Goal: Information Seeking & Learning: Find specific fact

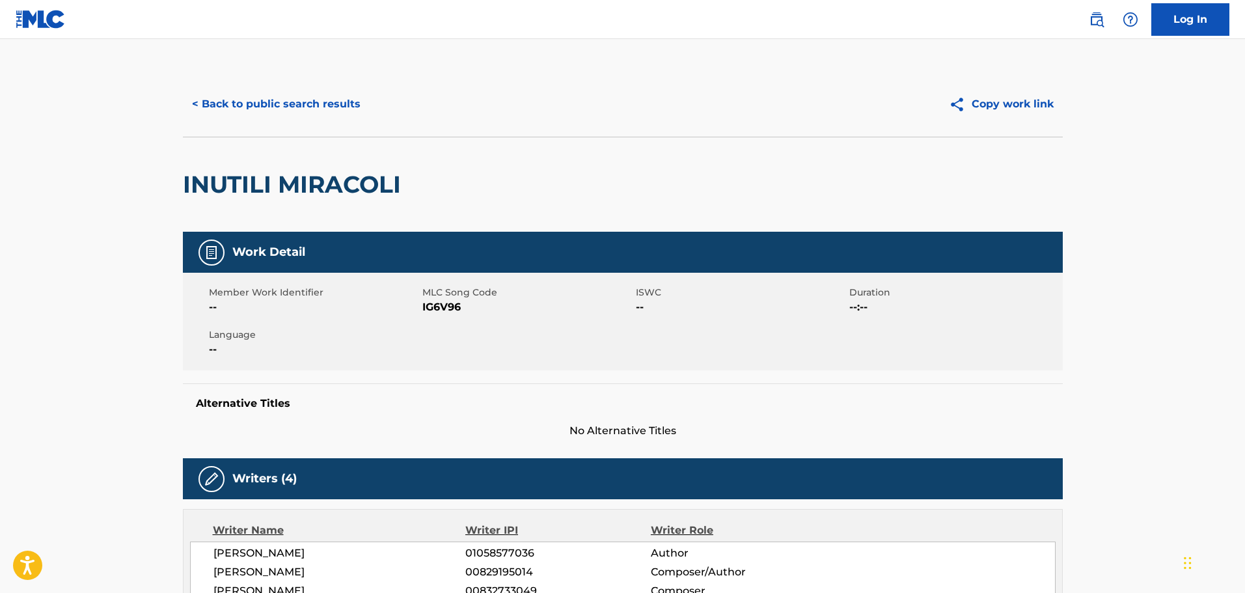
click at [314, 107] on button "< Back to public search results" at bounding box center [276, 104] width 187 height 33
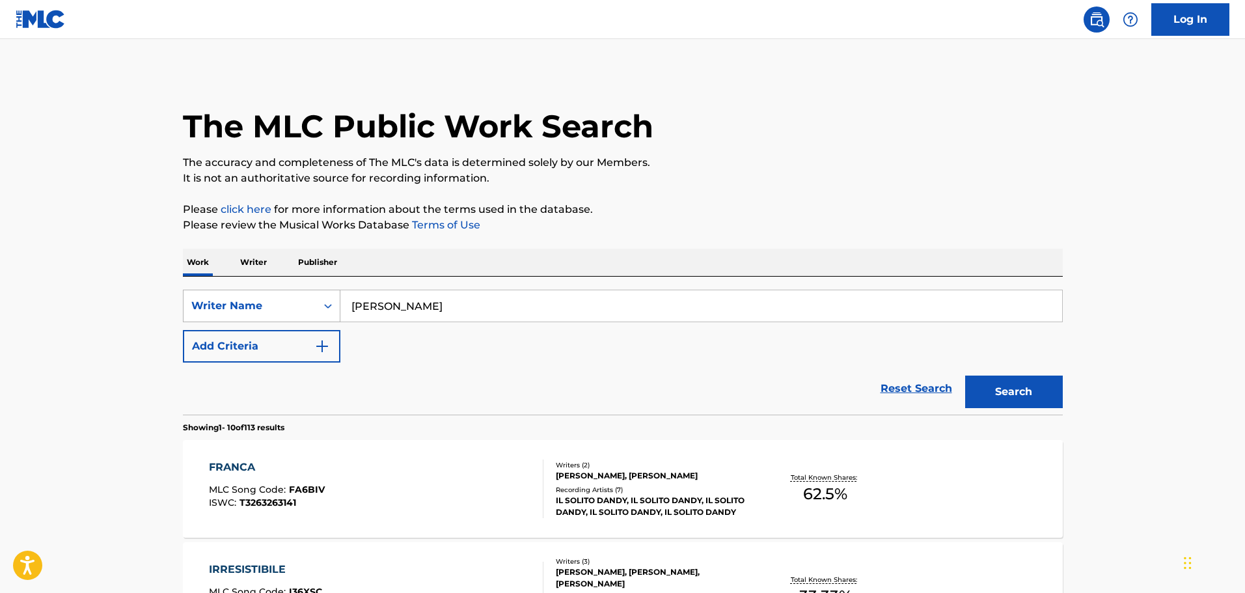
click at [322, 307] on icon "Search Form" at bounding box center [328, 305] width 13 height 13
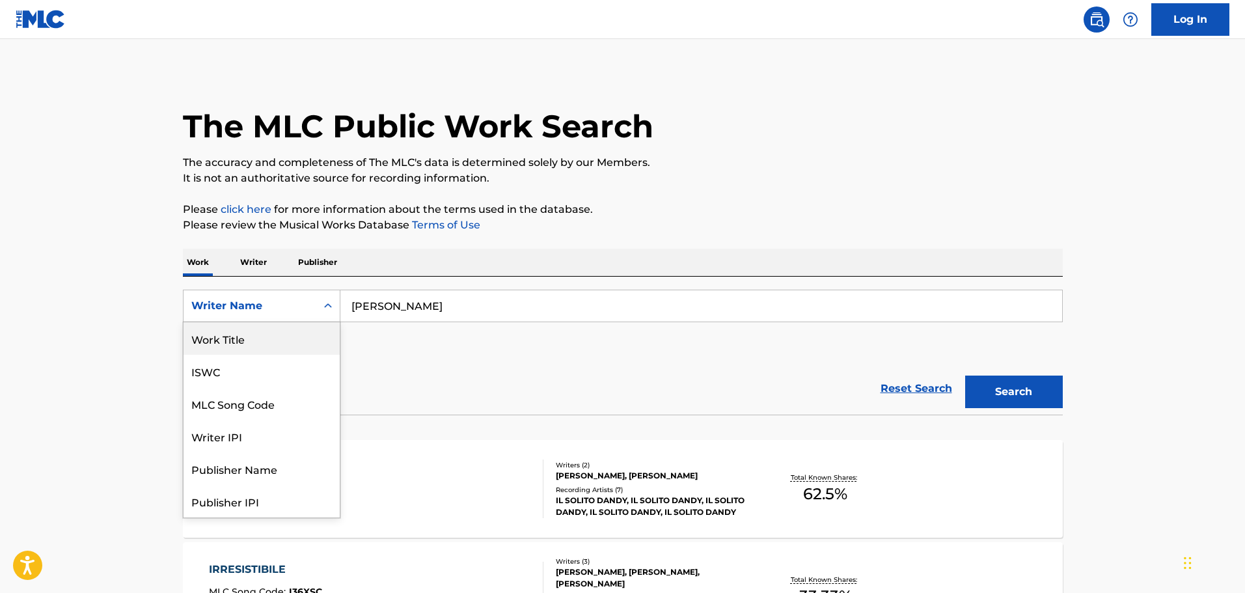
click at [270, 338] on div "Work Title" at bounding box center [262, 338] width 156 height 33
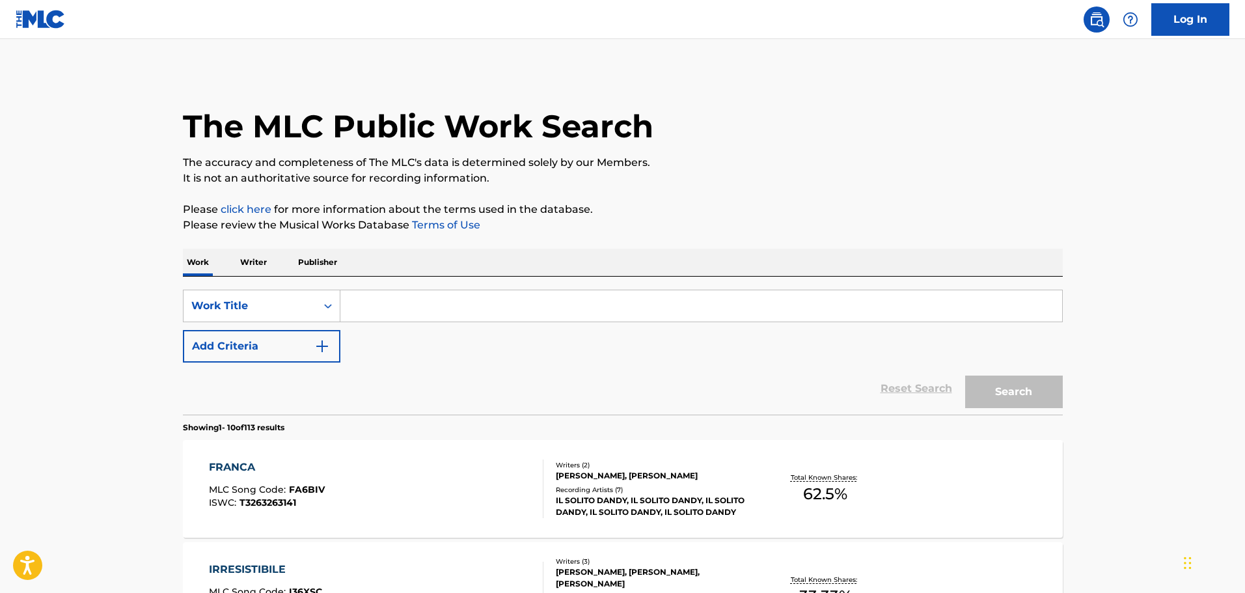
click at [385, 313] on input "Search Form" at bounding box center [701, 305] width 722 height 31
paste input "Say You'll Be There [0]"
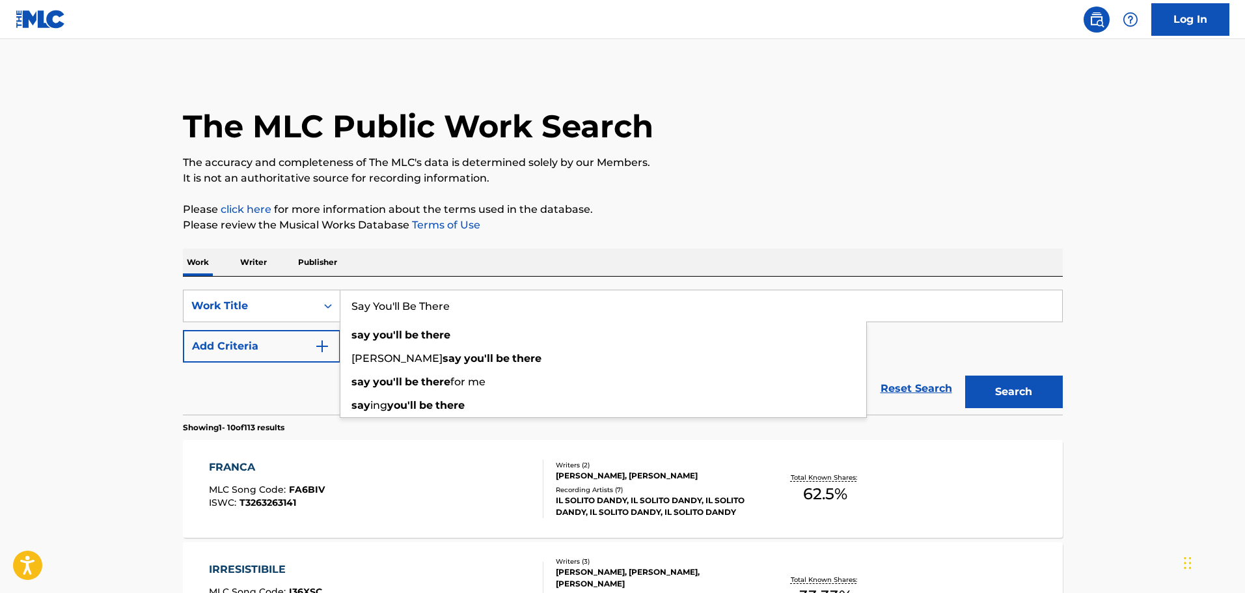
type input "Say You'll Be There"
click at [726, 231] on p "Please review the Musical Works Database Terms of Use" at bounding box center [623, 225] width 880 height 16
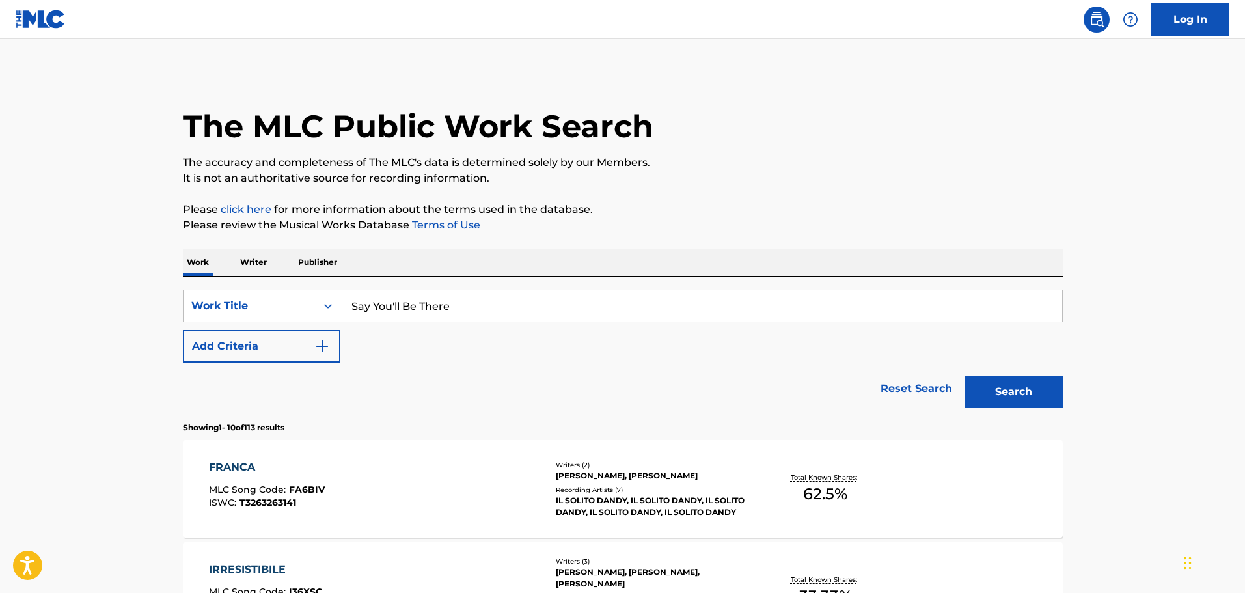
click at [312, 350] on button "Add Criteria" at bounding box center [262, 346] width 158 height 33
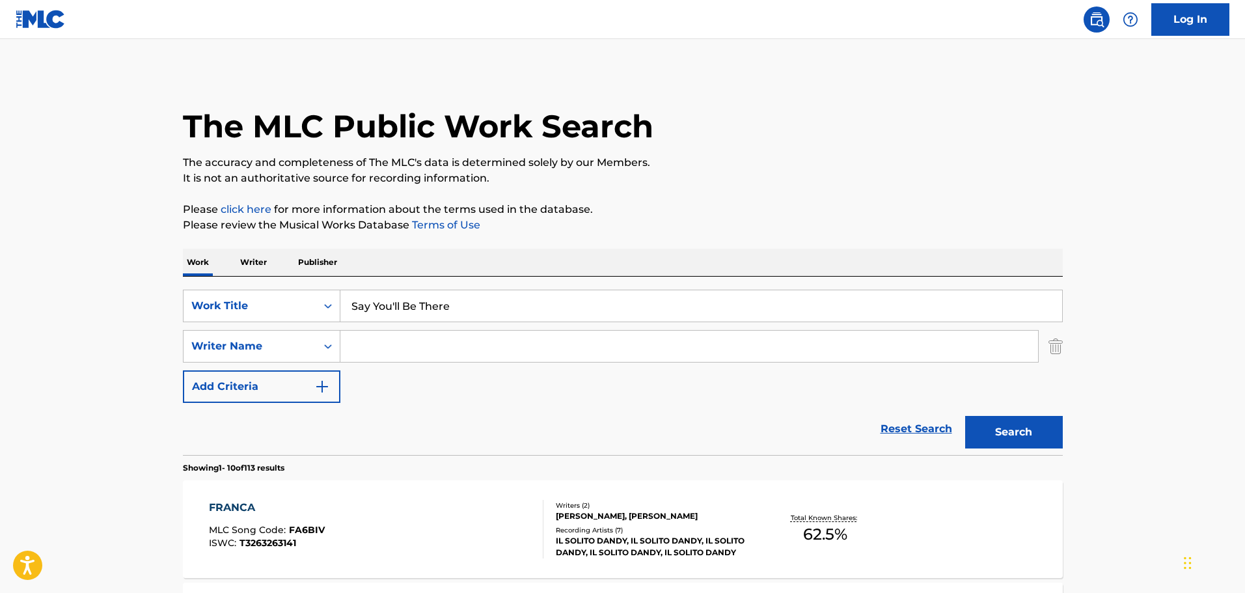
click at [1060, 350] on img "Search Form" at bounding box center [1056, 346] width 14 height 33
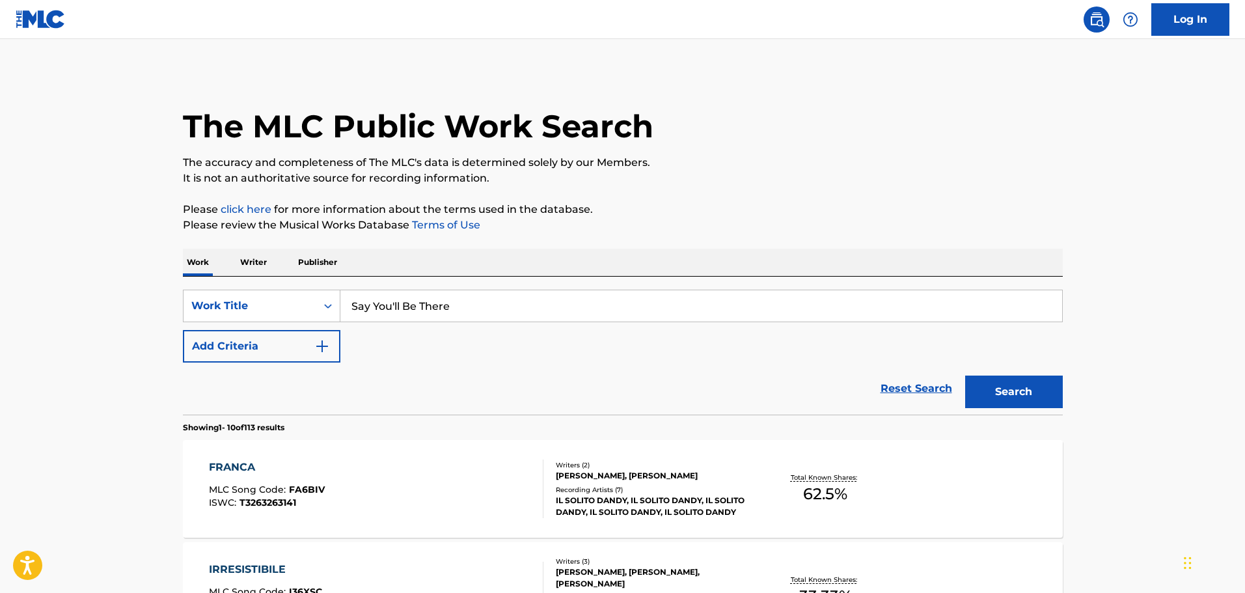
click at [1047, 396] on button "Search" at bounding box center [1014, 392] width 98 height 33
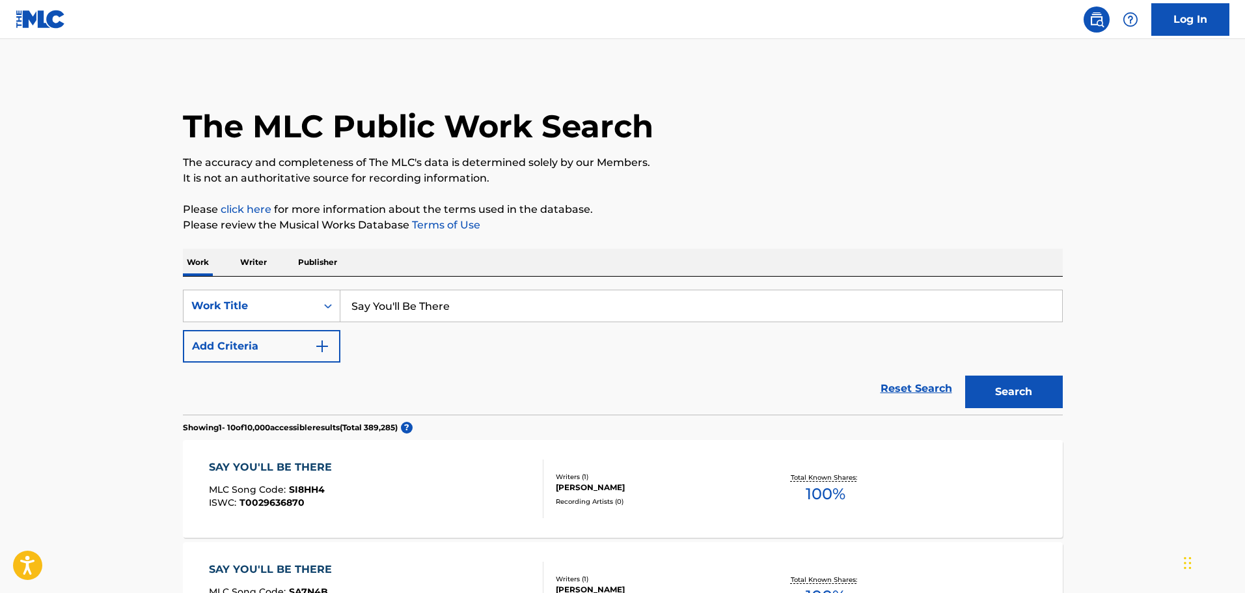
click at [327, 348] on img "Search Form" at bounding box center [322, 346] width 16 height 16
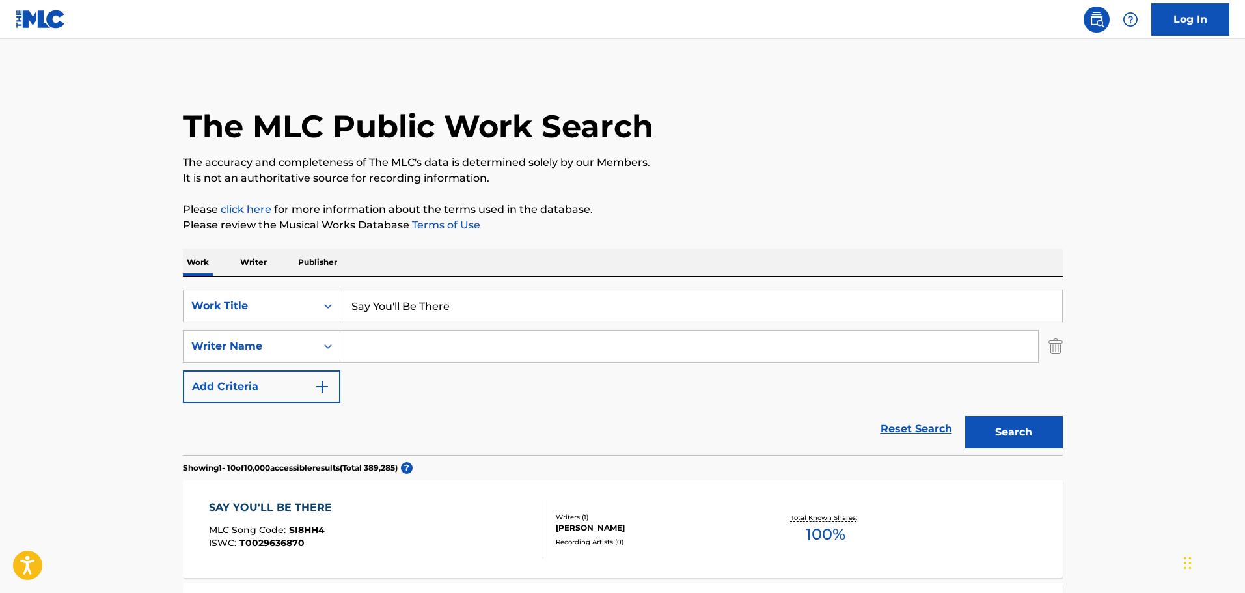
click at [405, 348] on input "Search Form" at bounding box center [689, 346] width 698 height 31
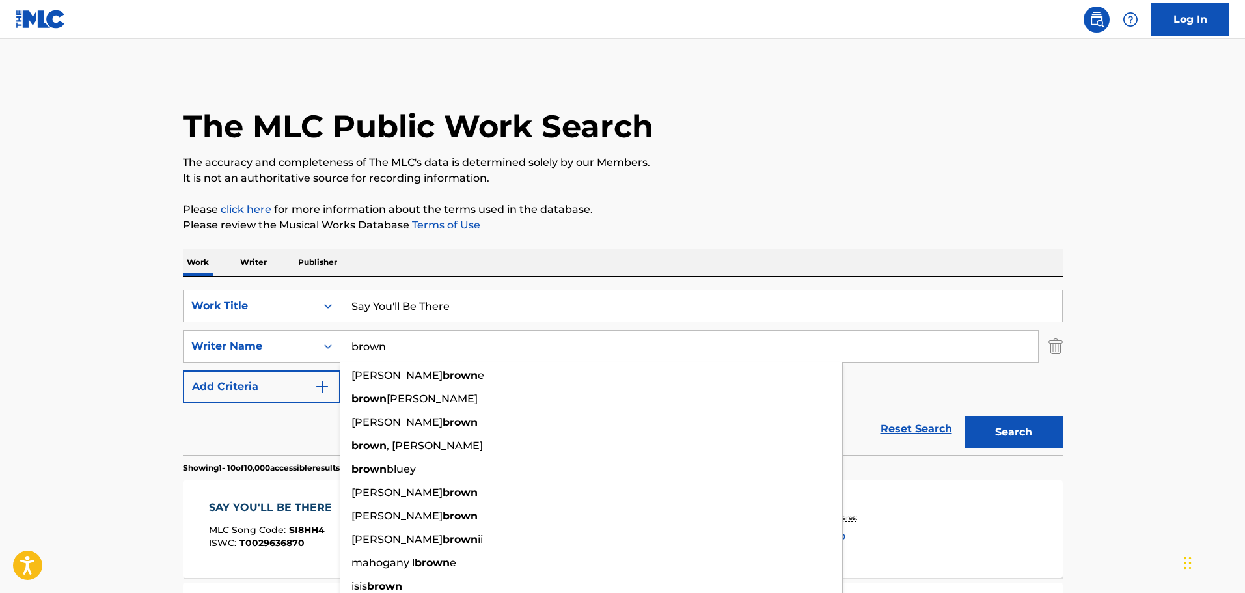
type input "brown"
click at [965, 416] on button "Search" at bounding box center [1014, 432] width 98 height 33
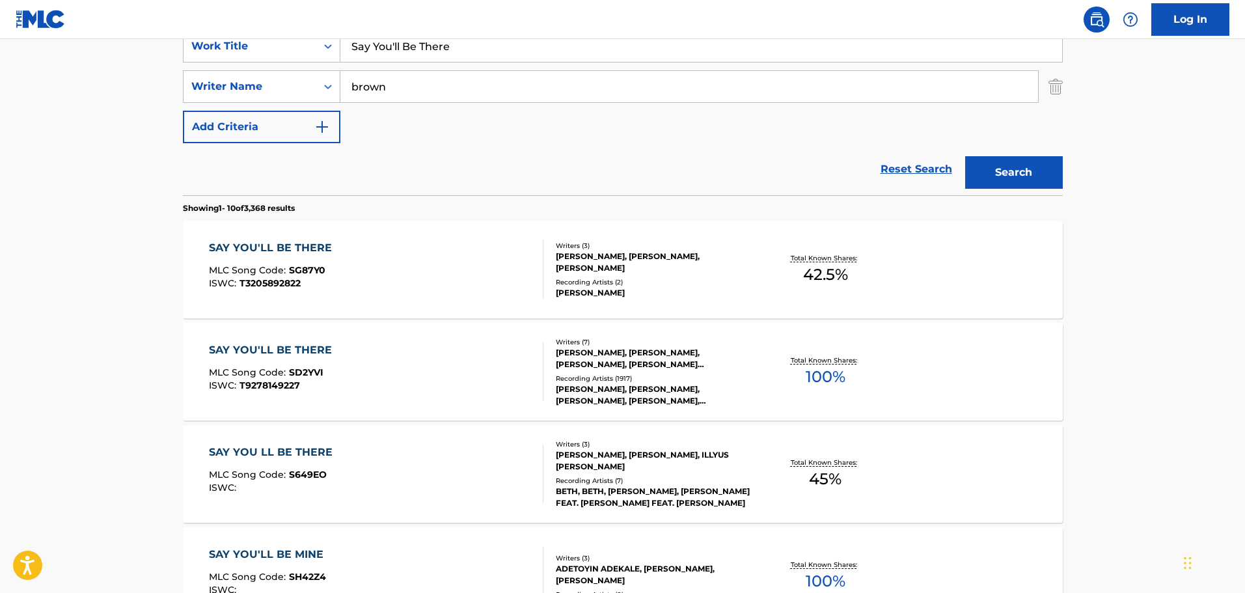
scroll to position [260, 0]
click at [666, 364] on div "EMMA BUNTON, MELANIE CHISHOLM, JONATHAN BUCK, ELIOT JOHN KENNEDY, VICTORIA CARO…" at bounding box center [654, 357] width 197 height 23
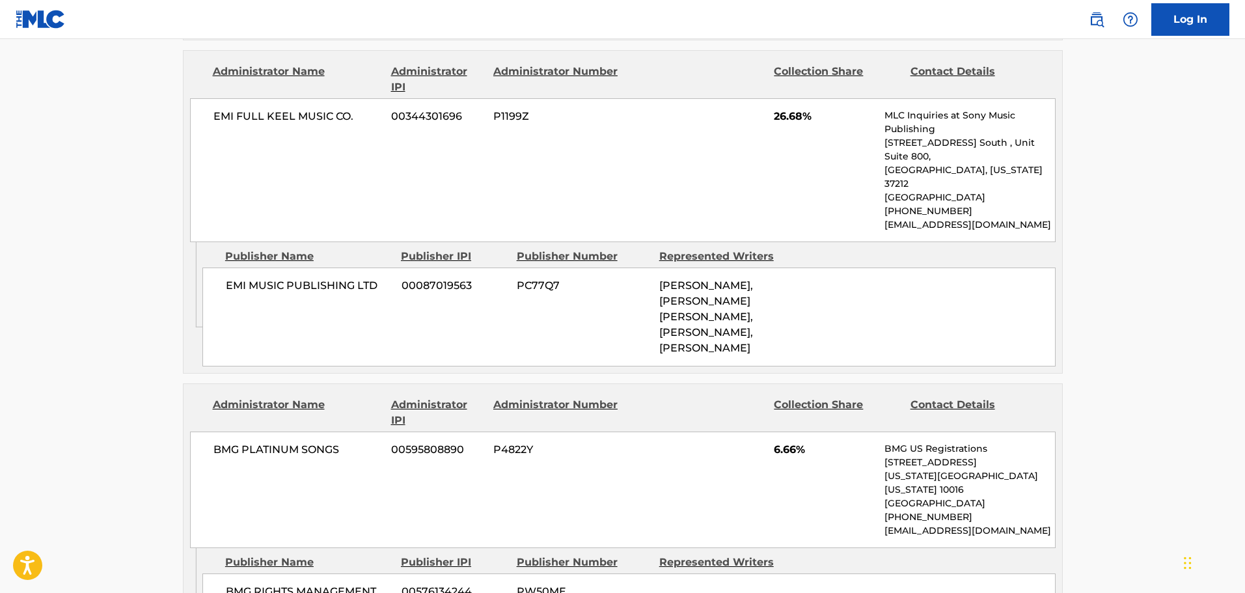
scroll to position [1822, 0]
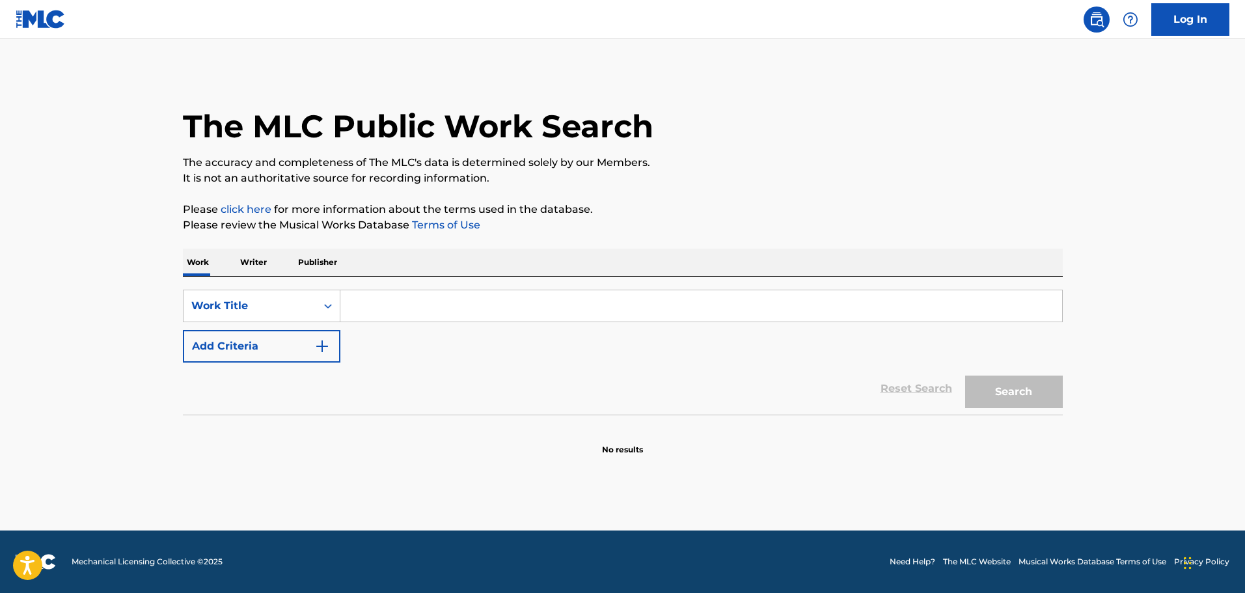
click at [376, 307] on input "Search Form" at bounding box center [701, 305] width 722 height 31
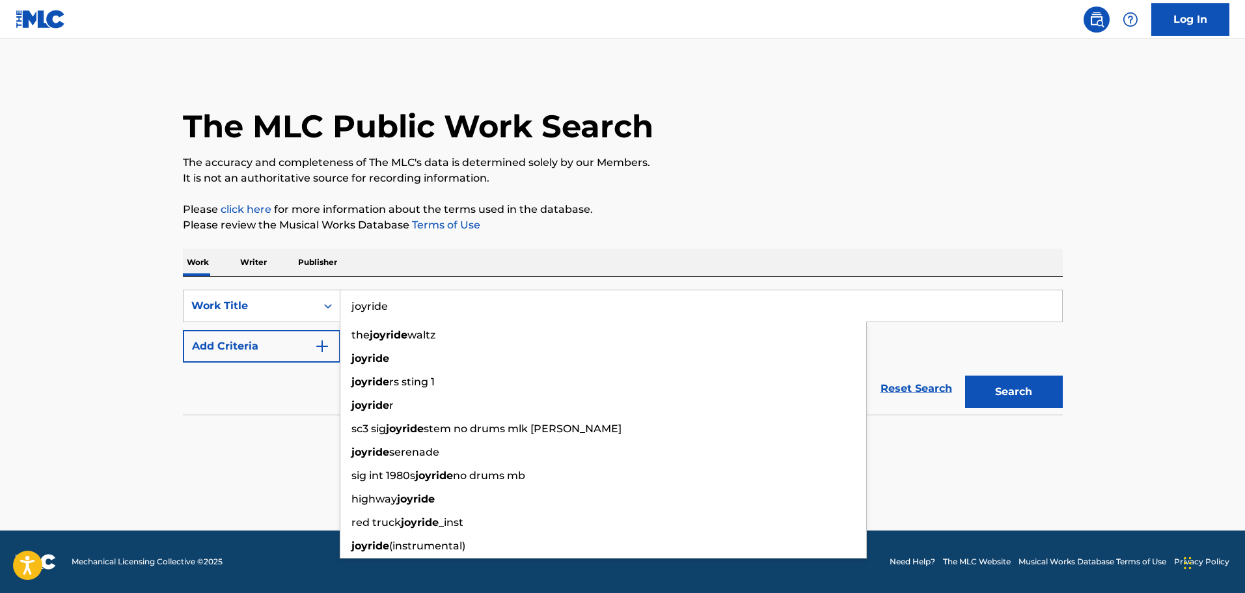
type input "joyride"
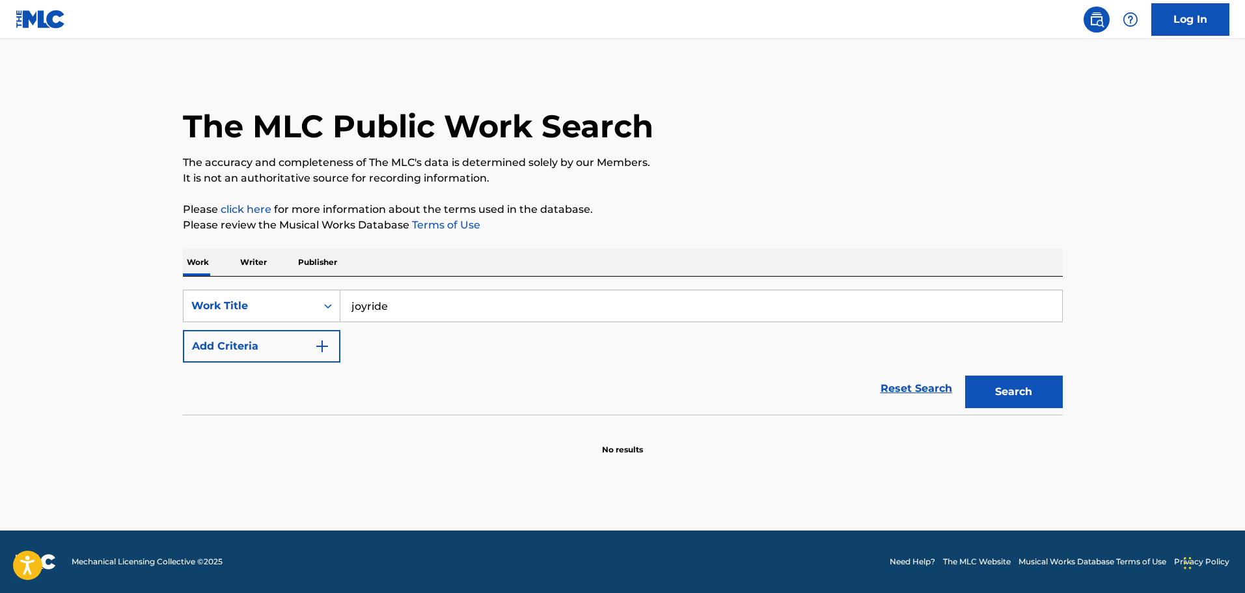
click at [240, 398] on div "Reset Search Search" at bounding box center [623, 389] width 880 height 52
click at [1041, 401] on button "Search" at bounding box center [1014, 392] width 98 height 33
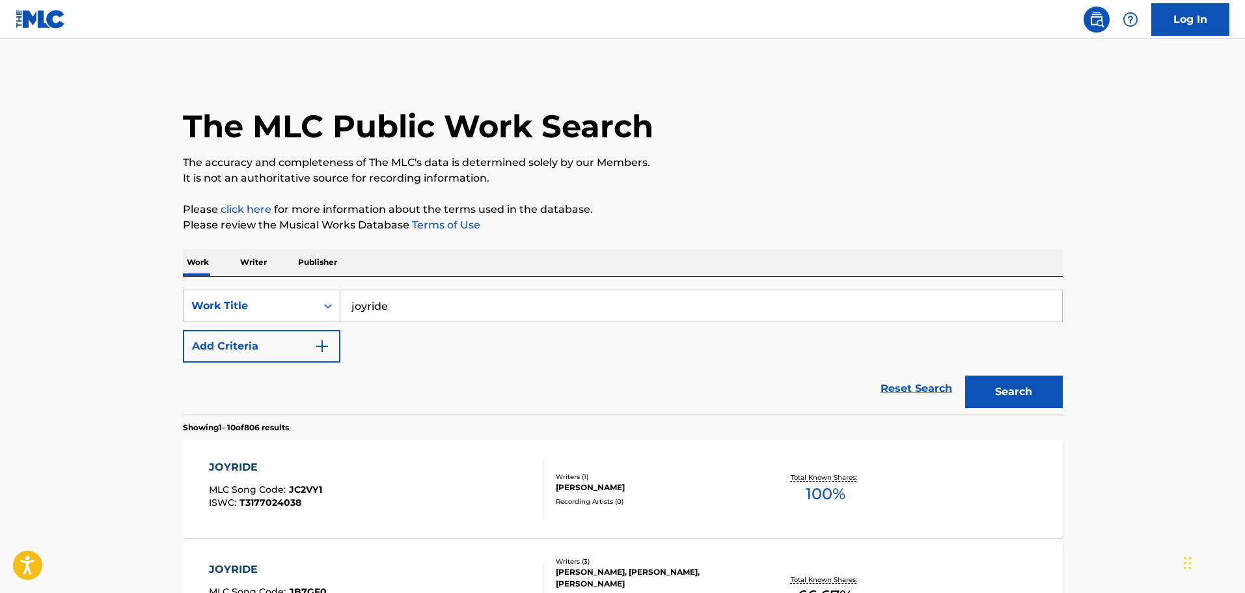
click at [310, 340] on button "Add Criteria" at bounding box center [262, 346] width 158 height 33
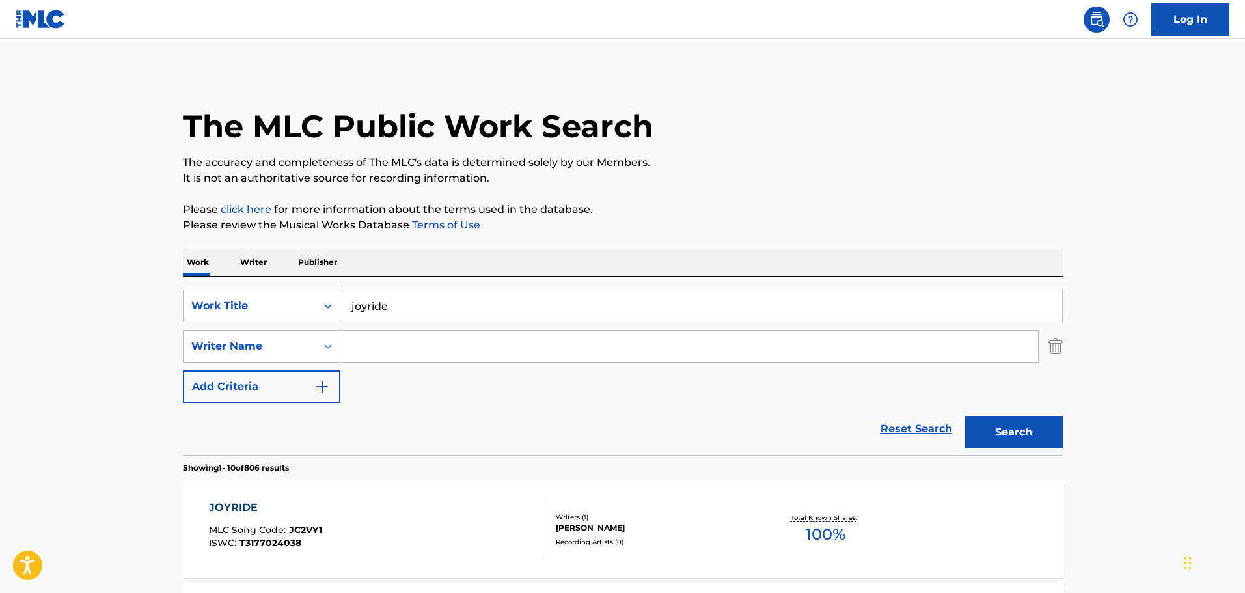
click at [381, 342] on input "Search Form" at bounding box center [689, 346] width 698 height 31
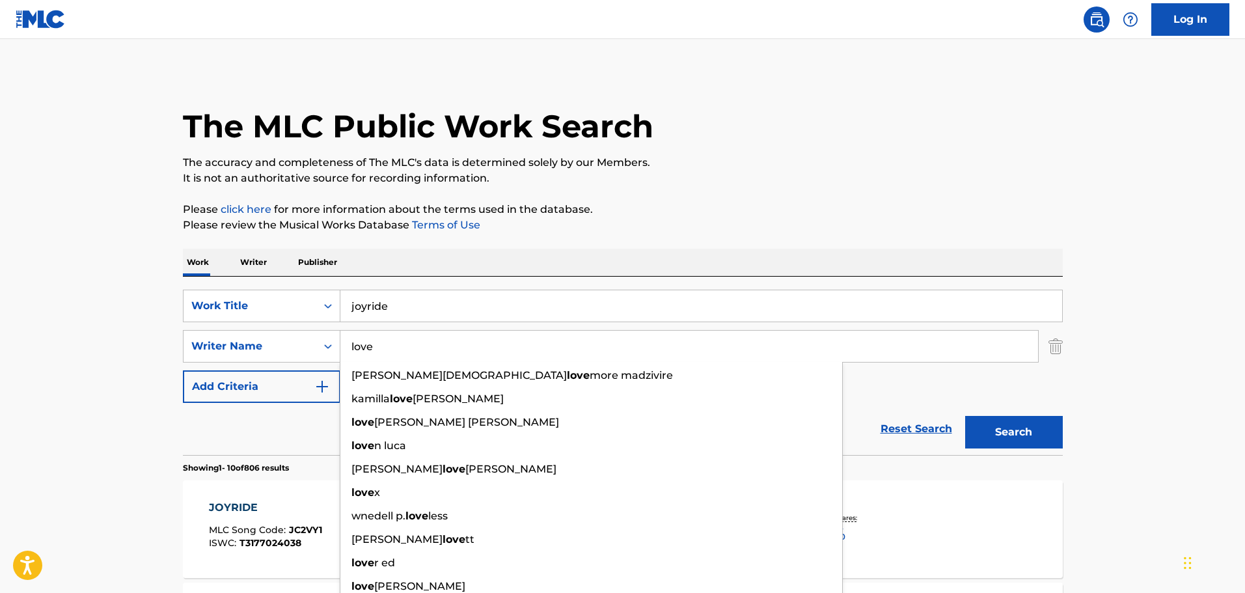
type input "love"
click at [965, 416] on button "Search" at bounding box center [1014, 432] width 98 height 33
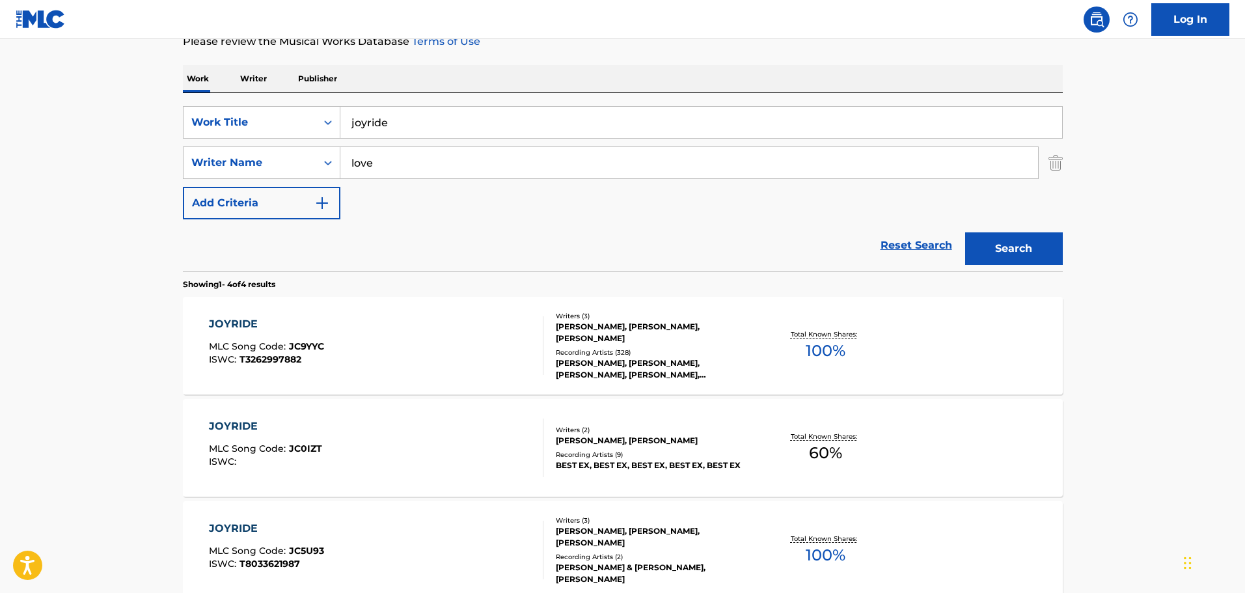
scroll to position [195, 0]
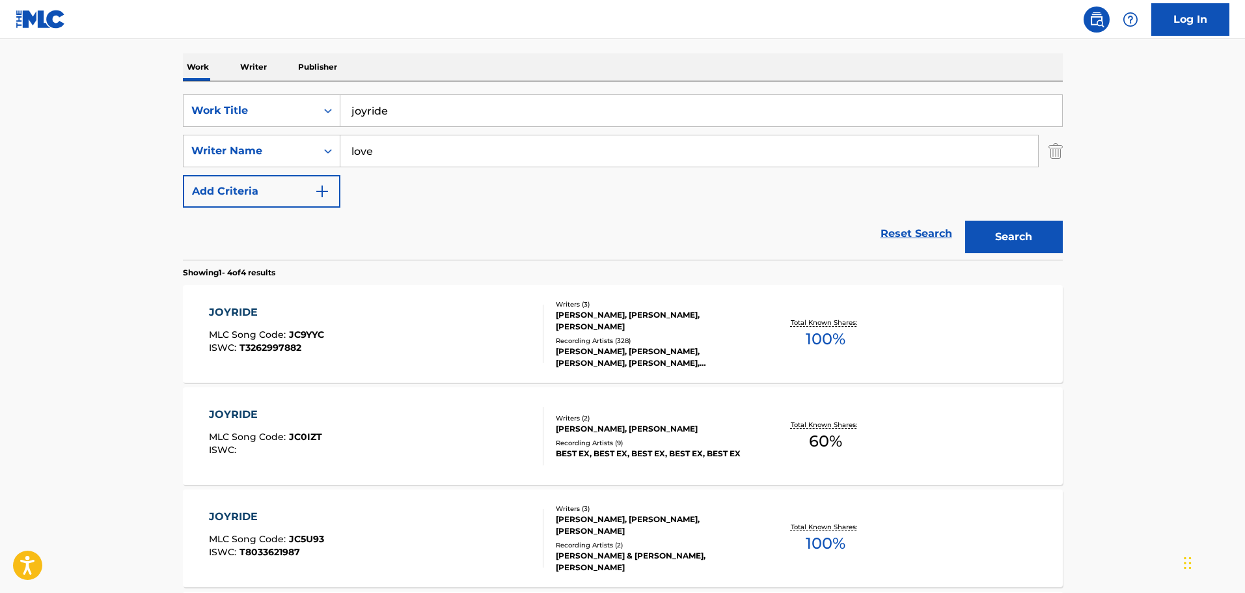
click at [597, 319] on div "[PERSON_NAME], [PERSON_NAME], [PERSON_NAME]" at bounding box center [654, 320] width 197 height 23
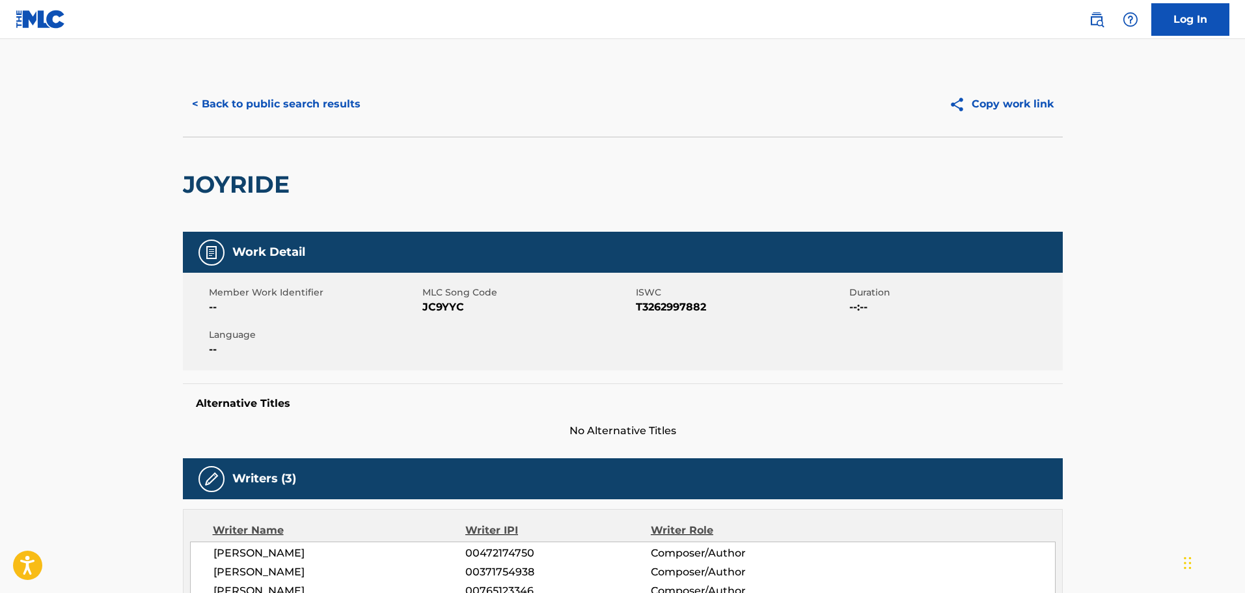
drag, startPoint x: 24, startPoint y: 208, endPoint x: 77, endPoint y: 208, distance: 53.4
click at [254, 112] on button "< Back to public search results" at bounding box center [276, 104] width 187 height 33
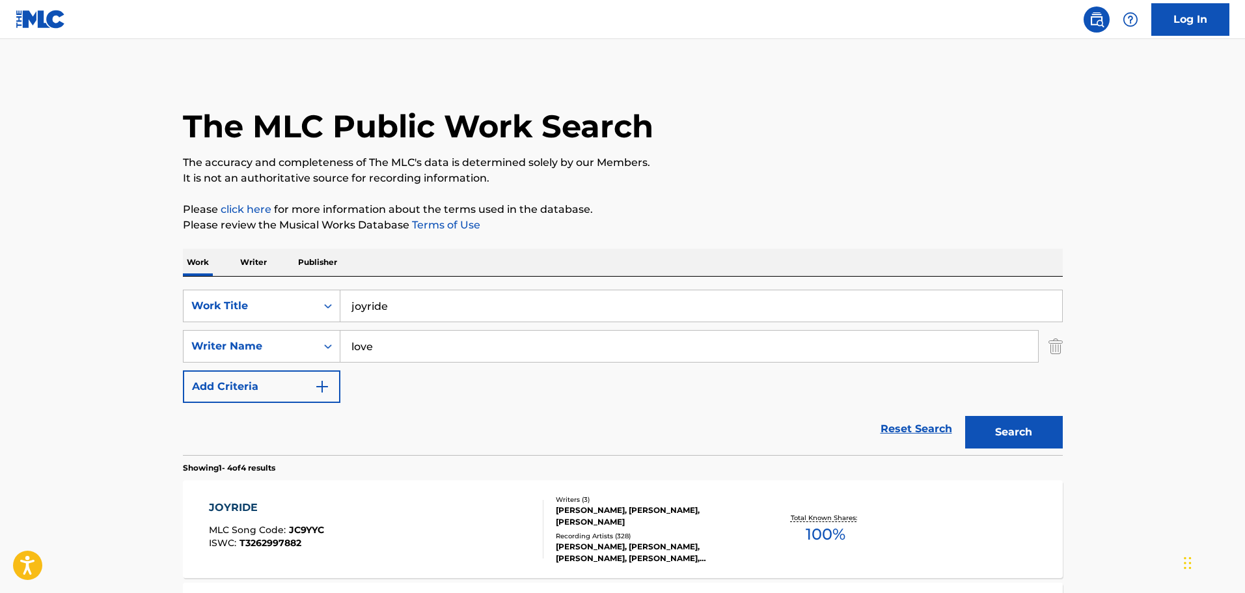
scroll to position [195, 0]
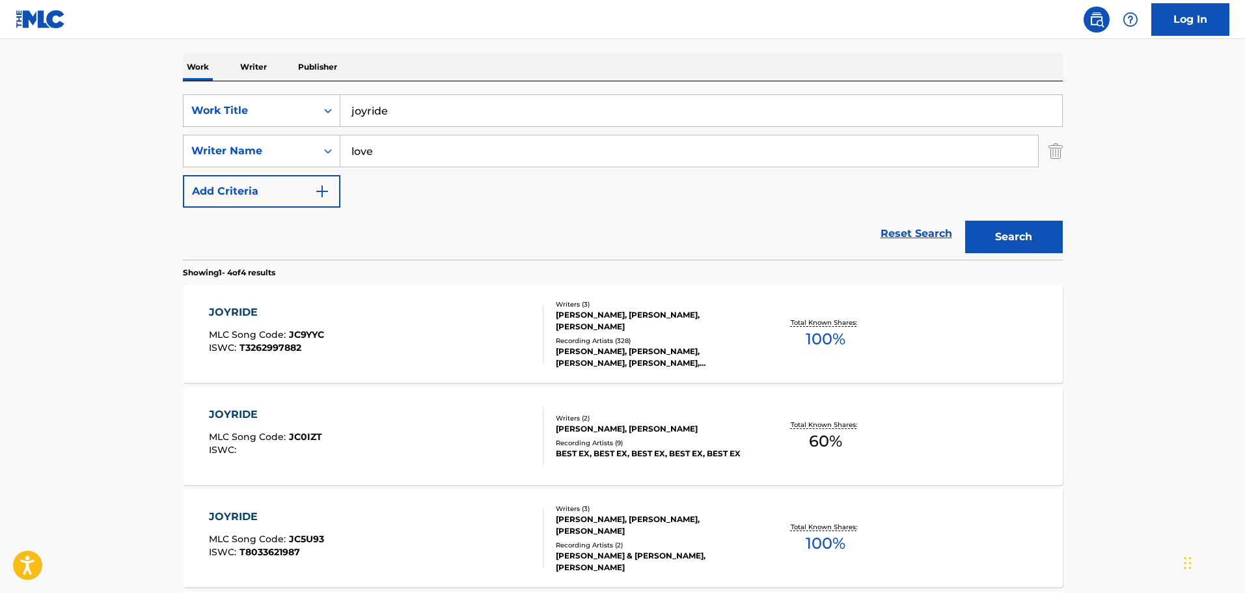
click at [390, 115] on input "joyride" at bounding box center [701, 110] width 722 height 31
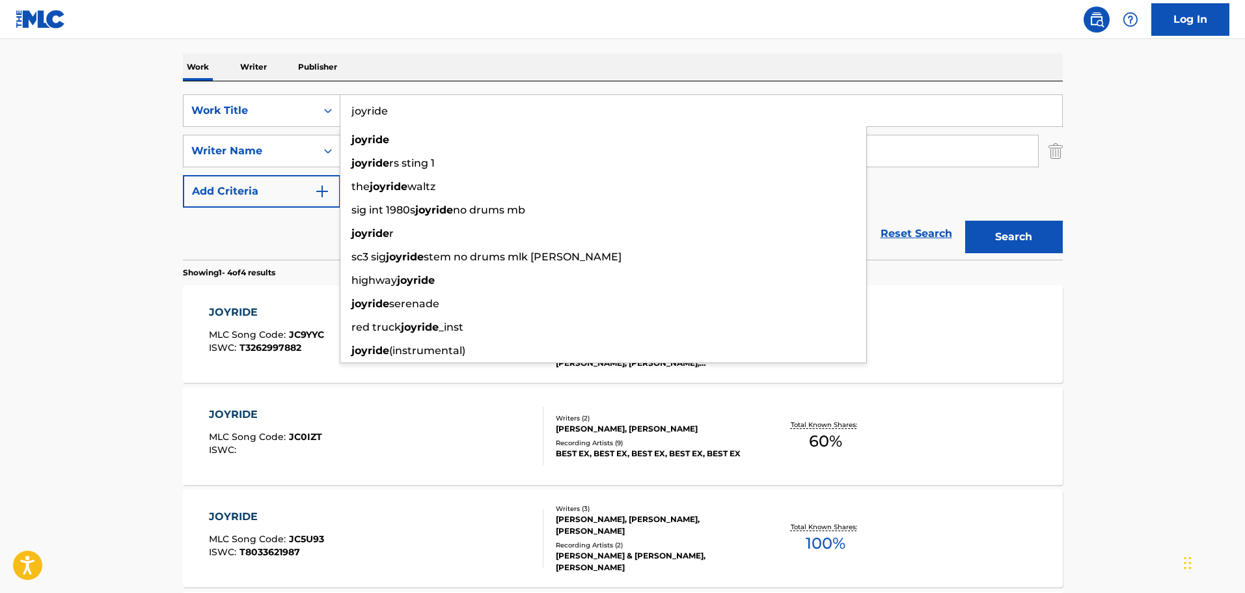
paste input "Tell It to My Heart"
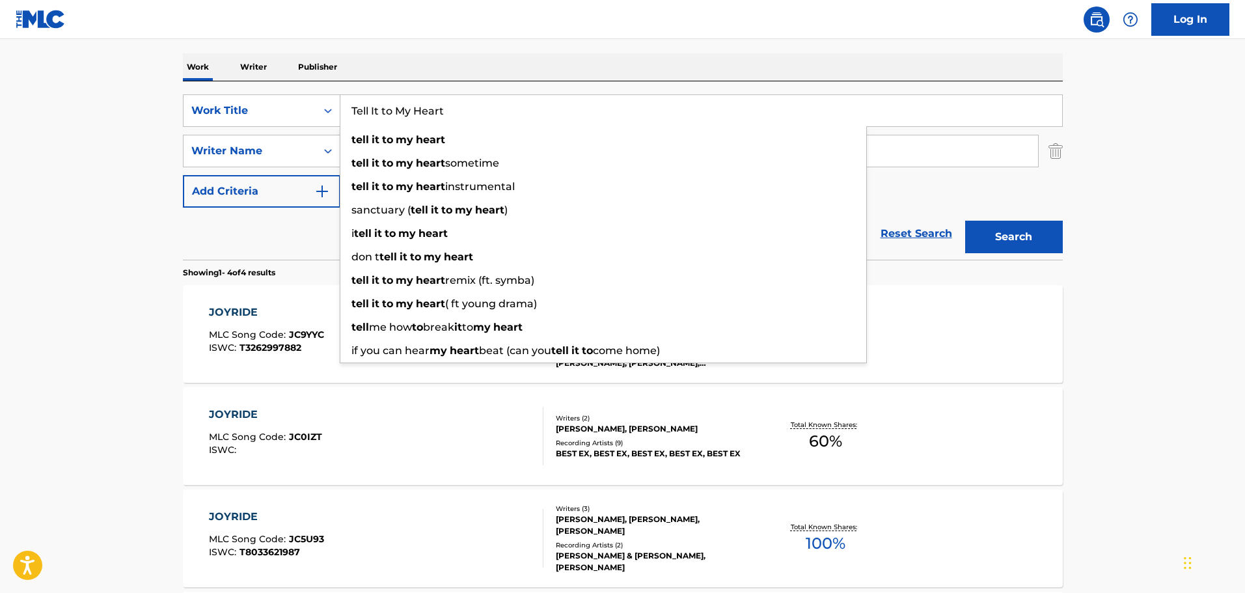
type input "Tell It to My Heart"
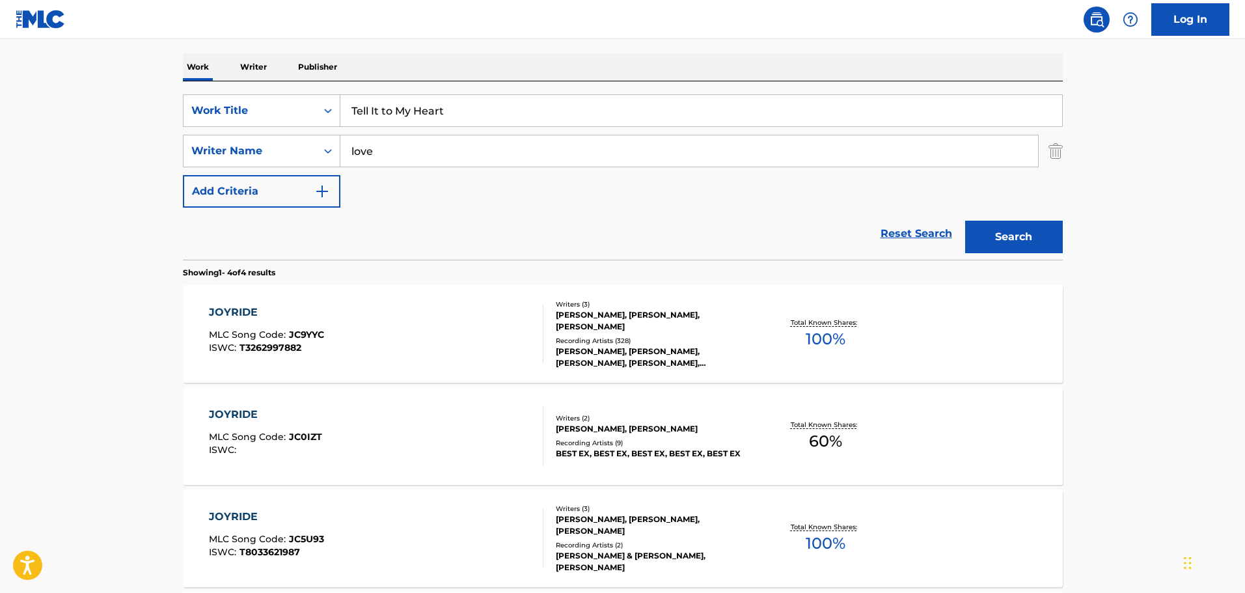
click at [398, 162] on input "love" at bounding box center [689, 150] width 698 height 31
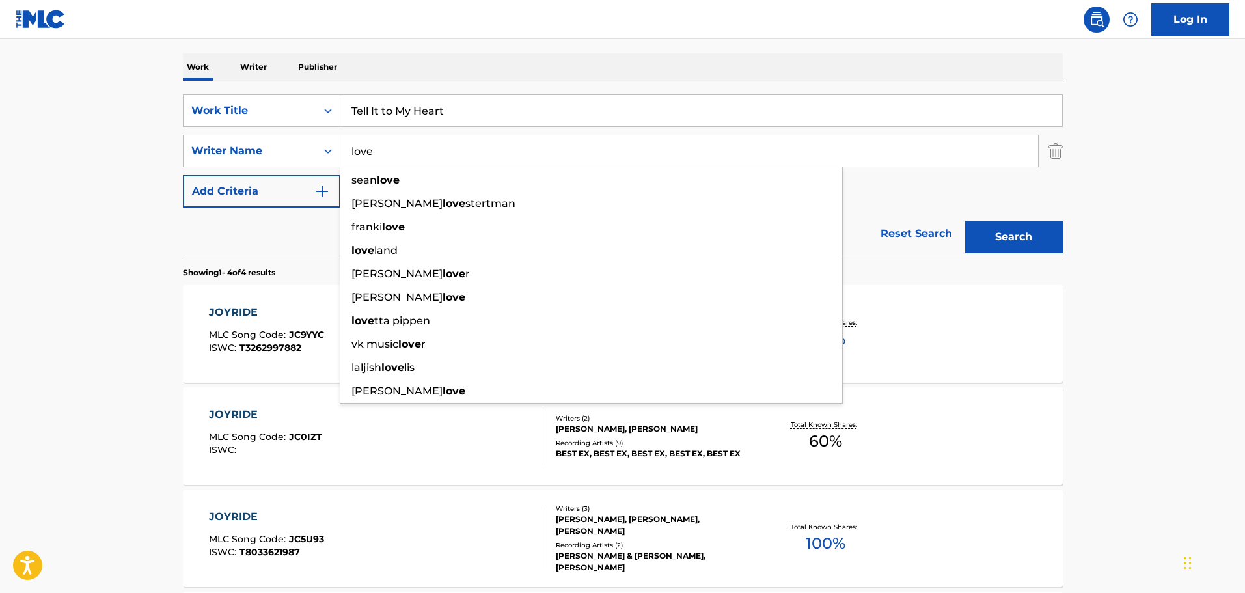
click at [398, 162] on input "love" at bounding box center [689, 150] width 698 height 31
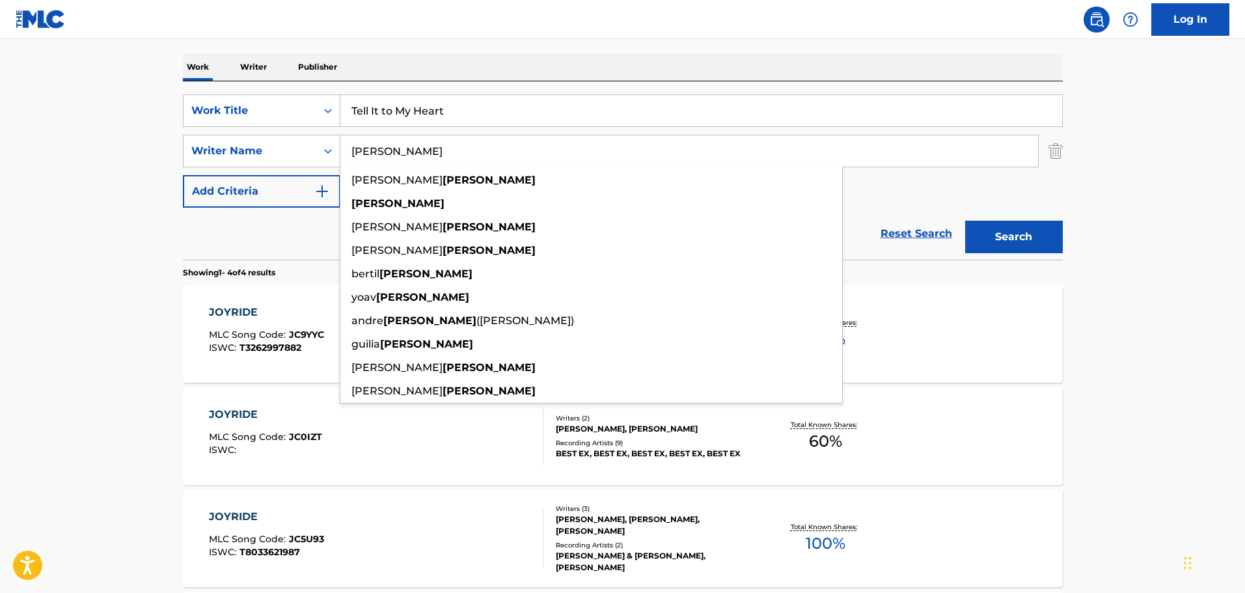
click at [965, 221] on button "Search" at bounding box center [1014, 237] width 98 height 33
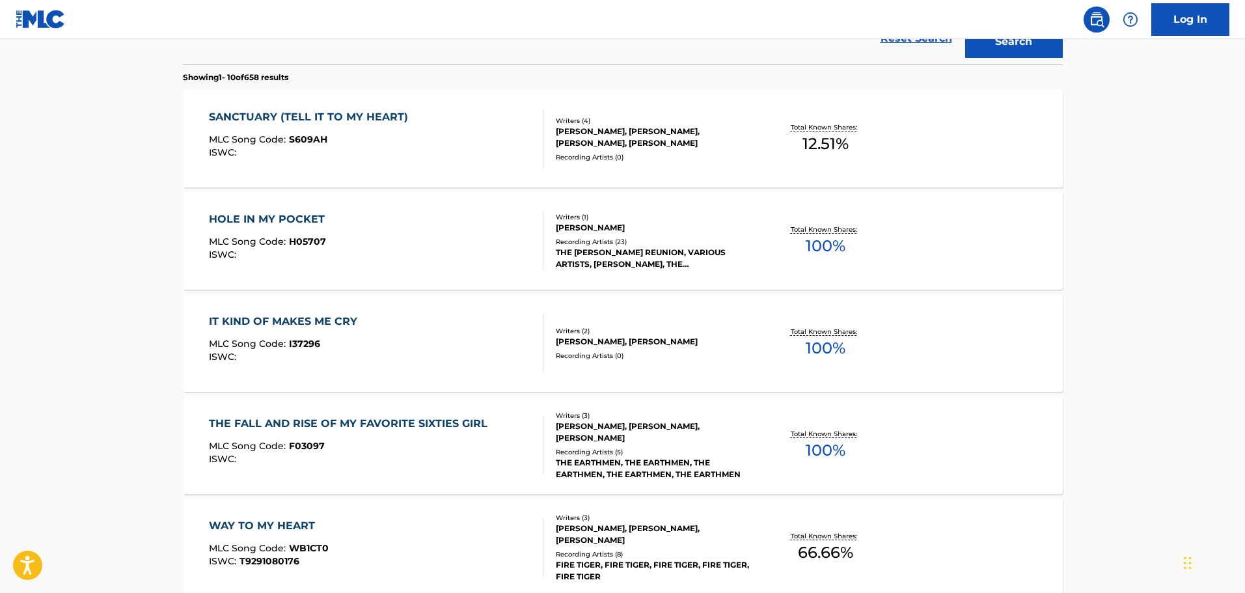
scroll to position [0, 0]
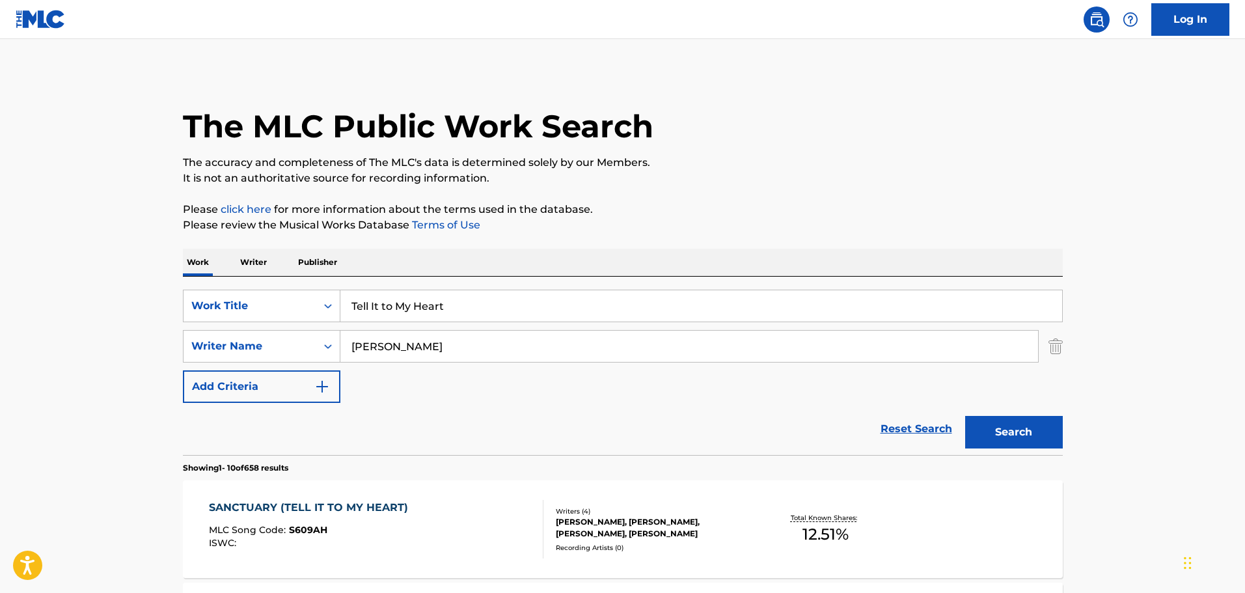
click at [658, 334] on input "[PERSON_NAME]" at bounding box center [689, 346] width 698 height 31
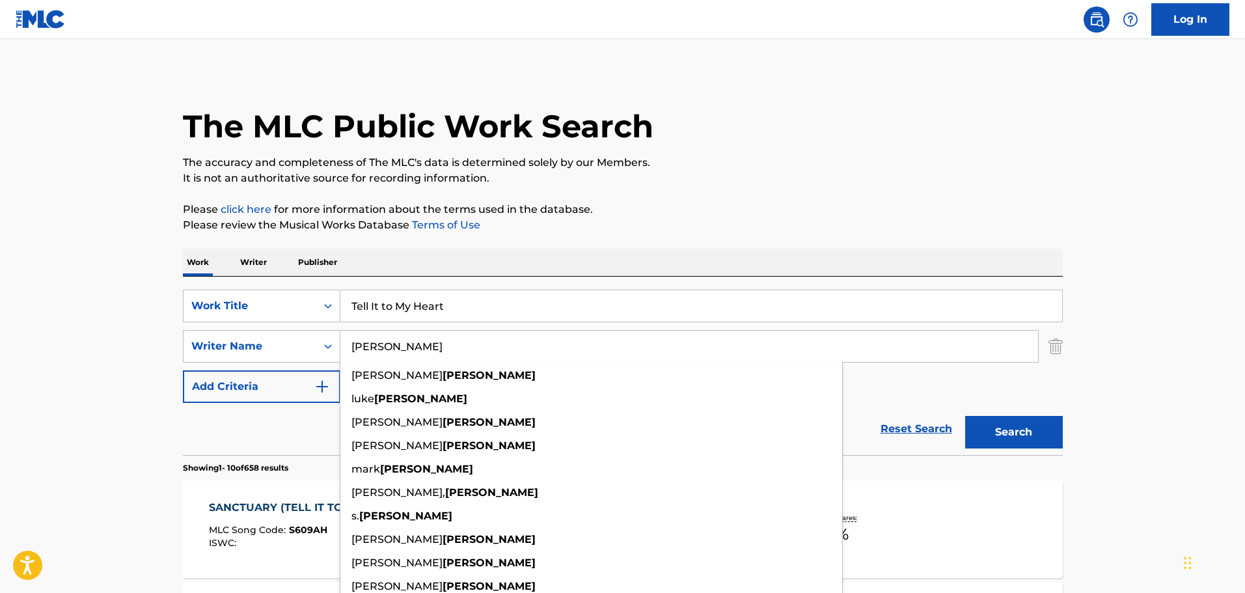
type input "[PERSON_NAME]"
click at [965, 416] on button "Search" at bounding box center [1014, 432] width 98 height 33
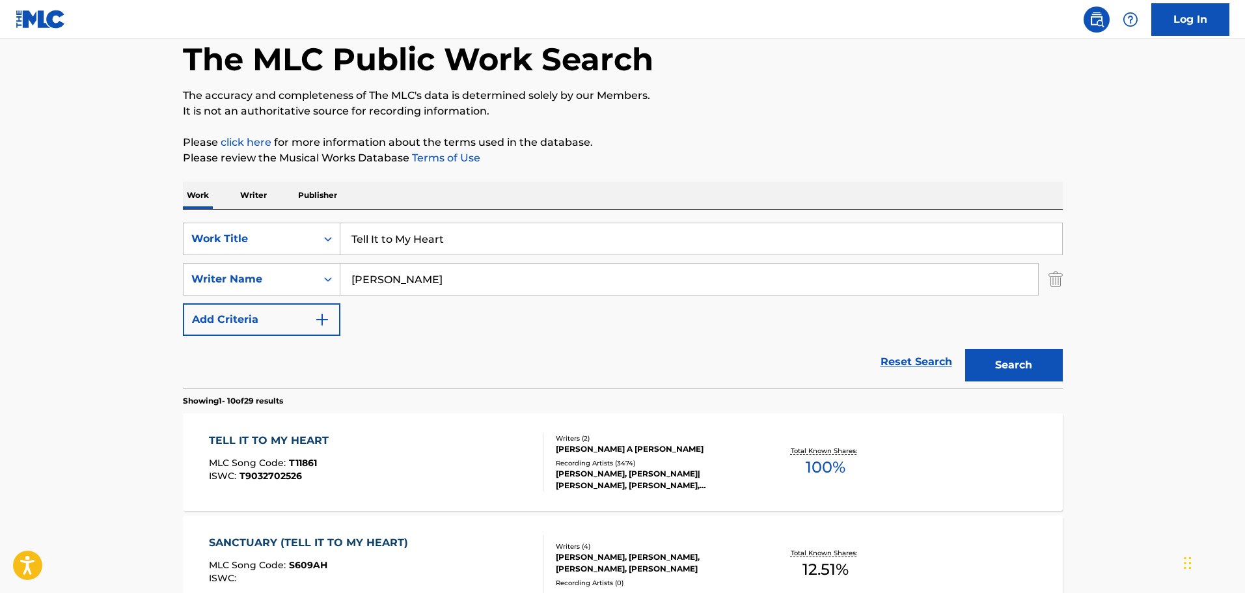
scroll to position [130, 0]
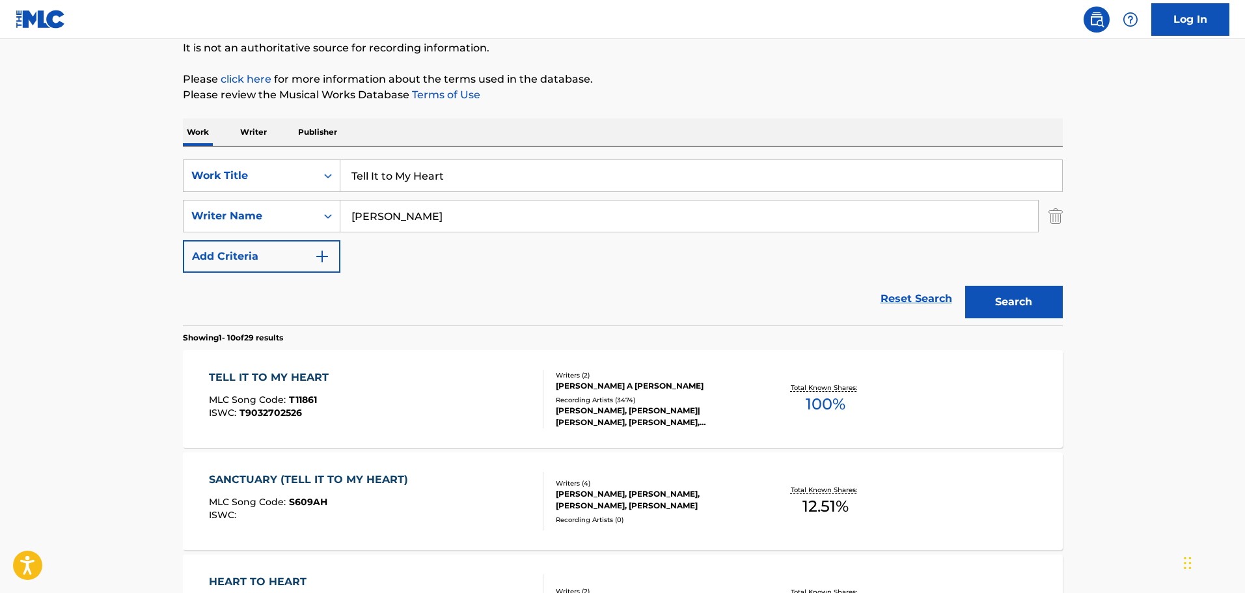
click at [624, 411] on div "[PERSON_NAME], [PERSON_NAME]|[PERSON_NAME], [PERSON_NAME], [PERSON_NAME], [PERS…" at bounding box center [654, 416] width 197 height 23
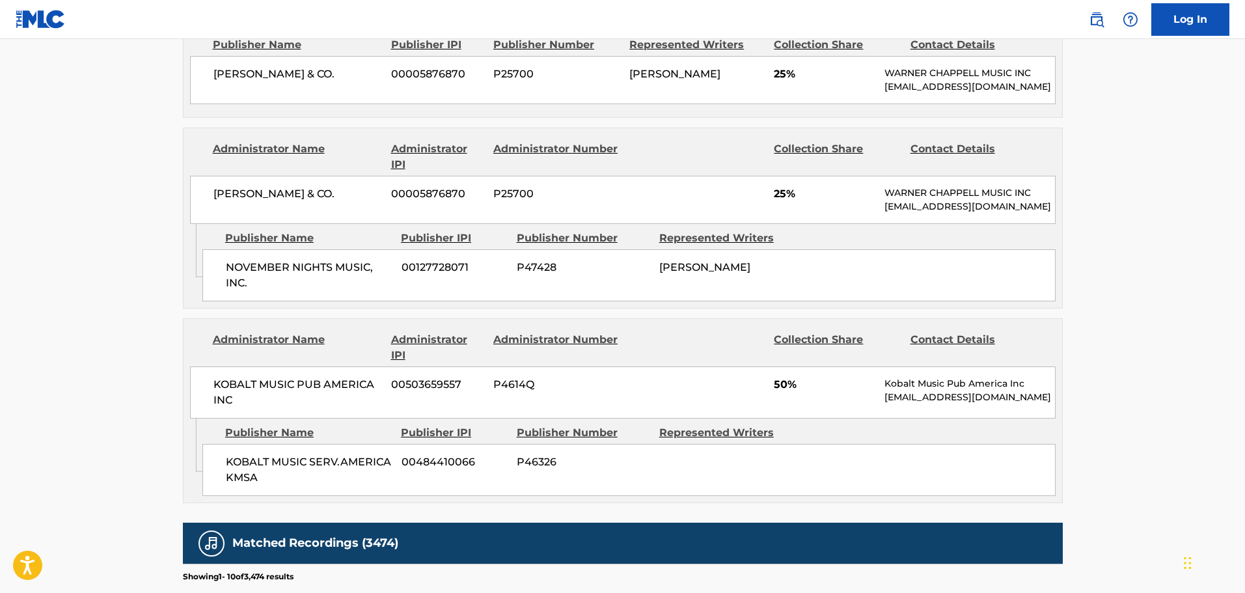
scroll to position [846, 0]
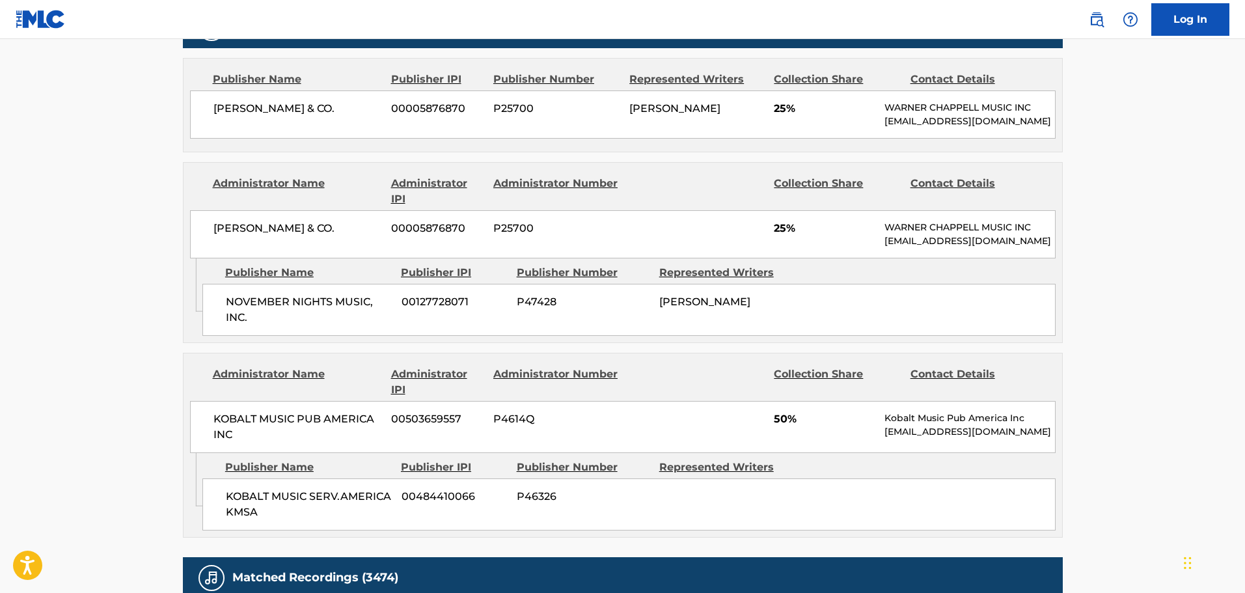
click at [152, 113] on main "< Back to public search results Copy work link TELL IT TO MY HEART Work Detail …" at bounding box center [622, 118] width 1245 height 1850
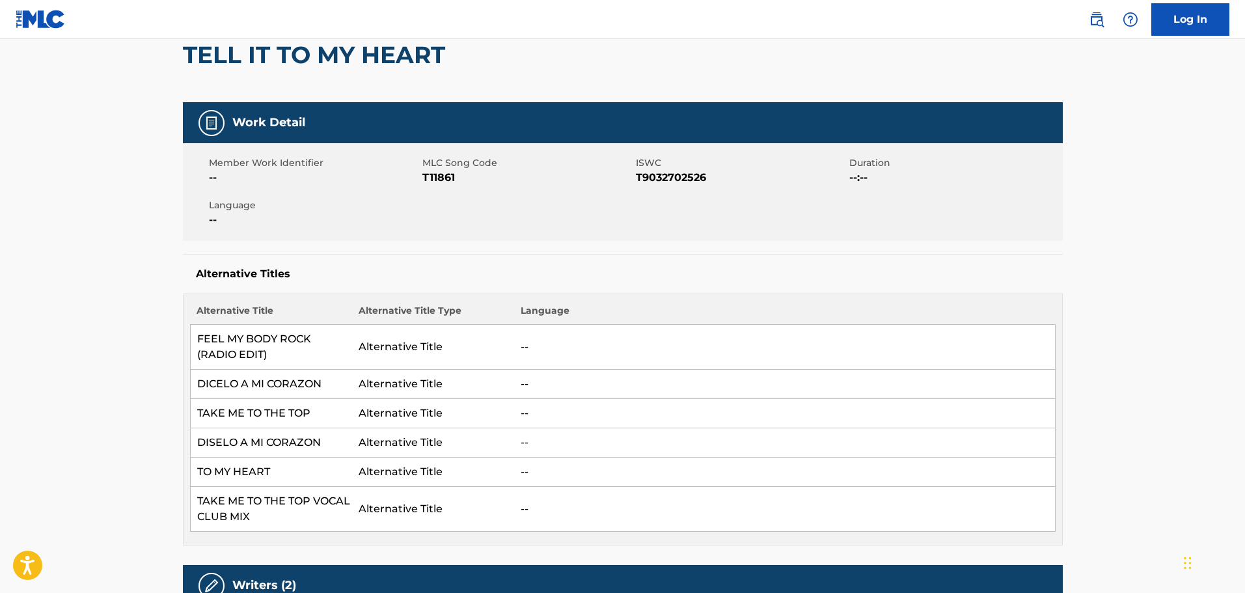
scroll to position [0, 0]
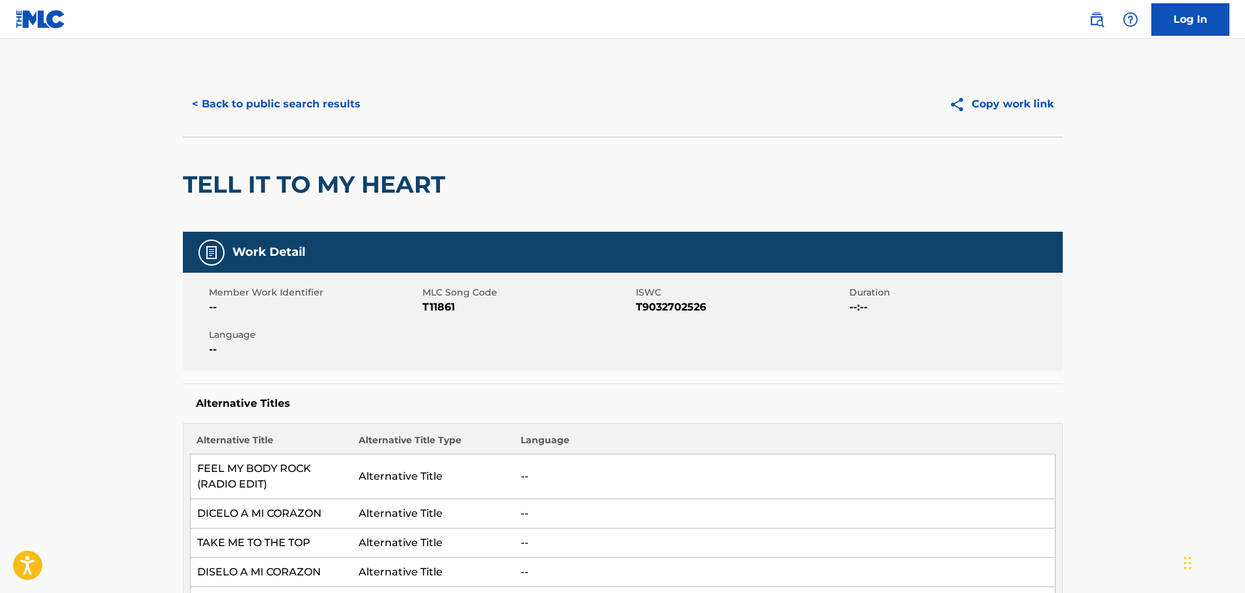
click at [275, 113] on button "< Back to public search results" at bounding box center [276, 104] width 187 height 33
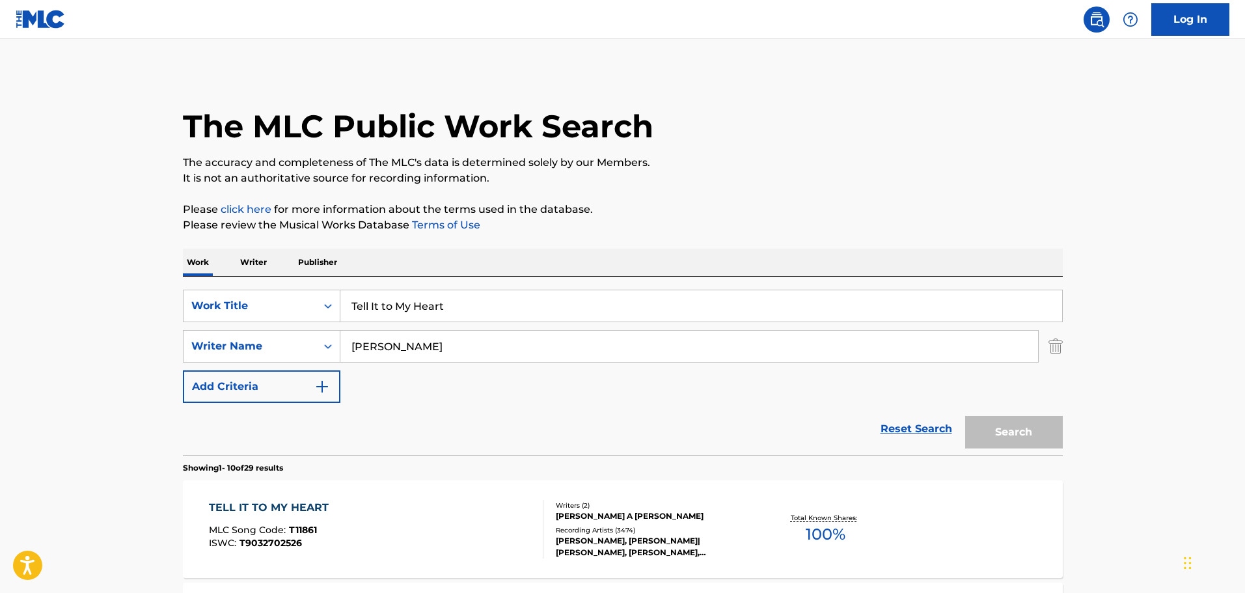
scroll to position [130, 0]
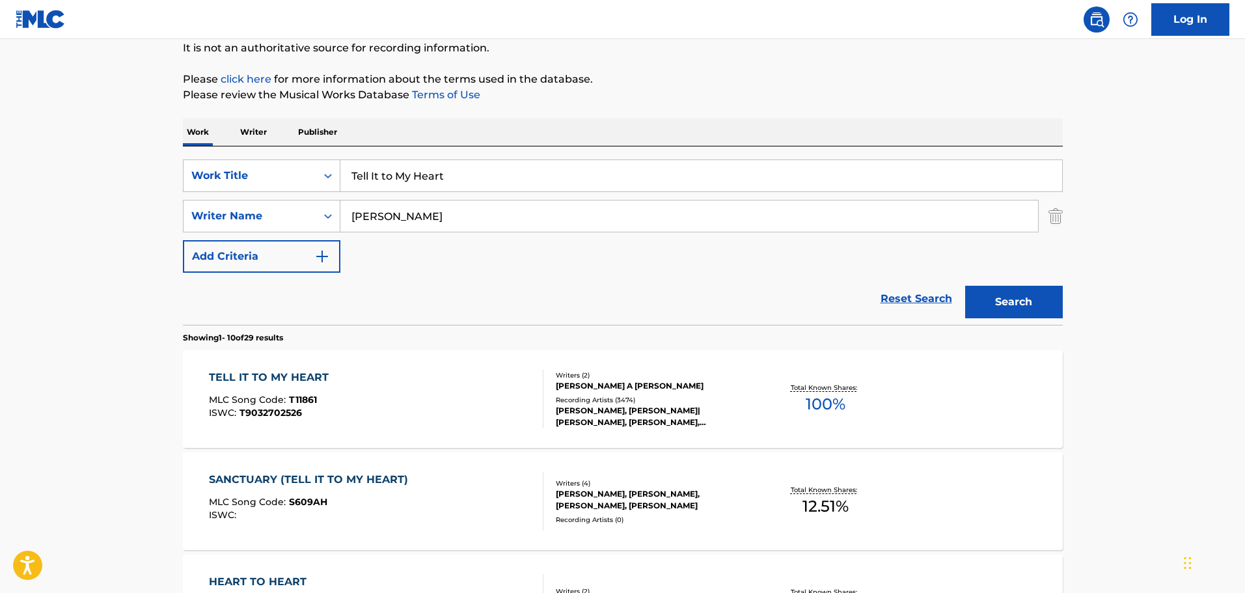
click at [478, 176] on input "Tell It to My Heart" at bounding box center [701, 175] width 722 height 31
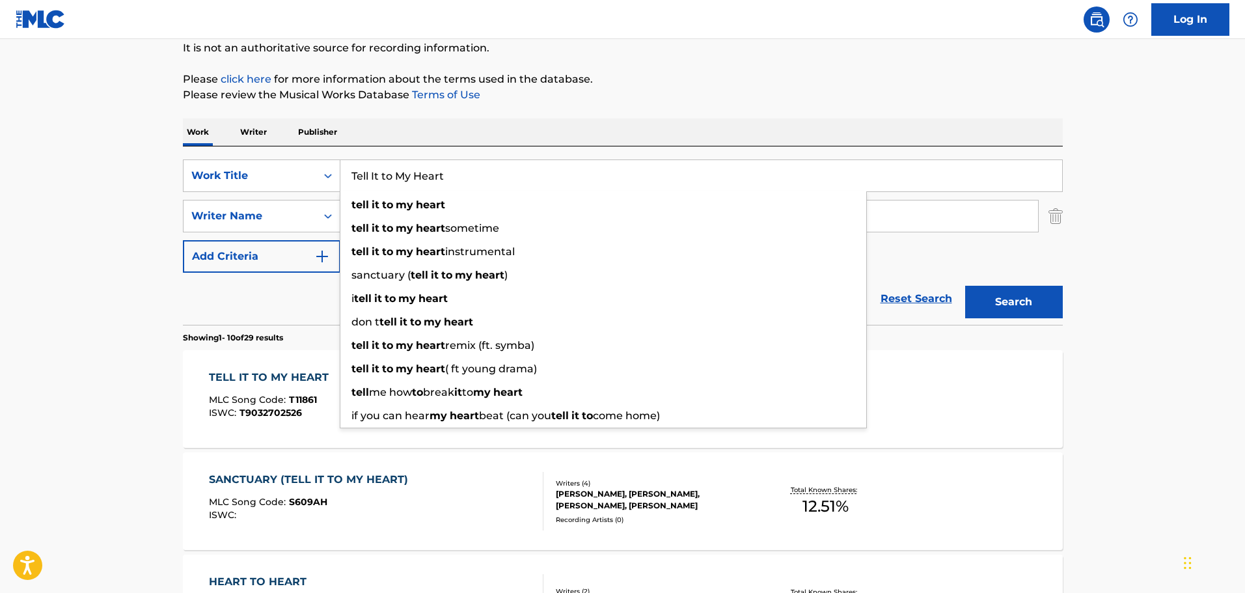
click at [478, 176] on input "Tell It to My Heart" at bounding box center [701, 175] width 722 height 31
click at [479, 176] on input "Tell It to My Heart" at bounding box center [701, 175] width 722 height 31
paste input "Can't Get You Out of My Head"
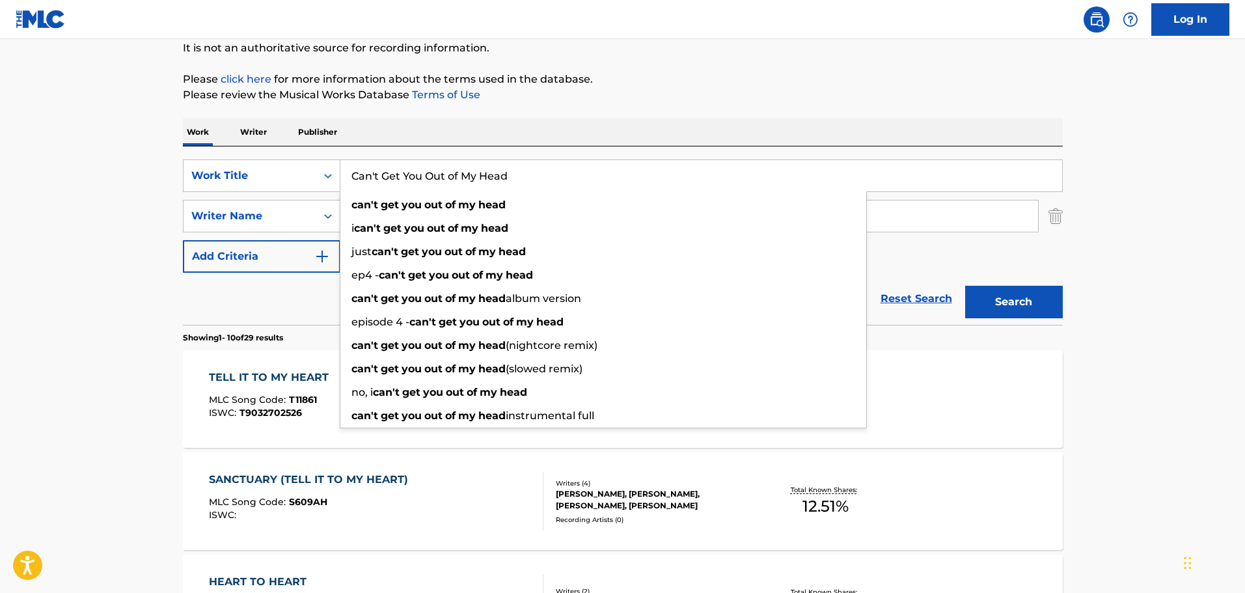
type input "Can't Get You Out of My Head"
click at [965, 286] on button "Search" at bounding box center [1014, 302] width 98 height 33
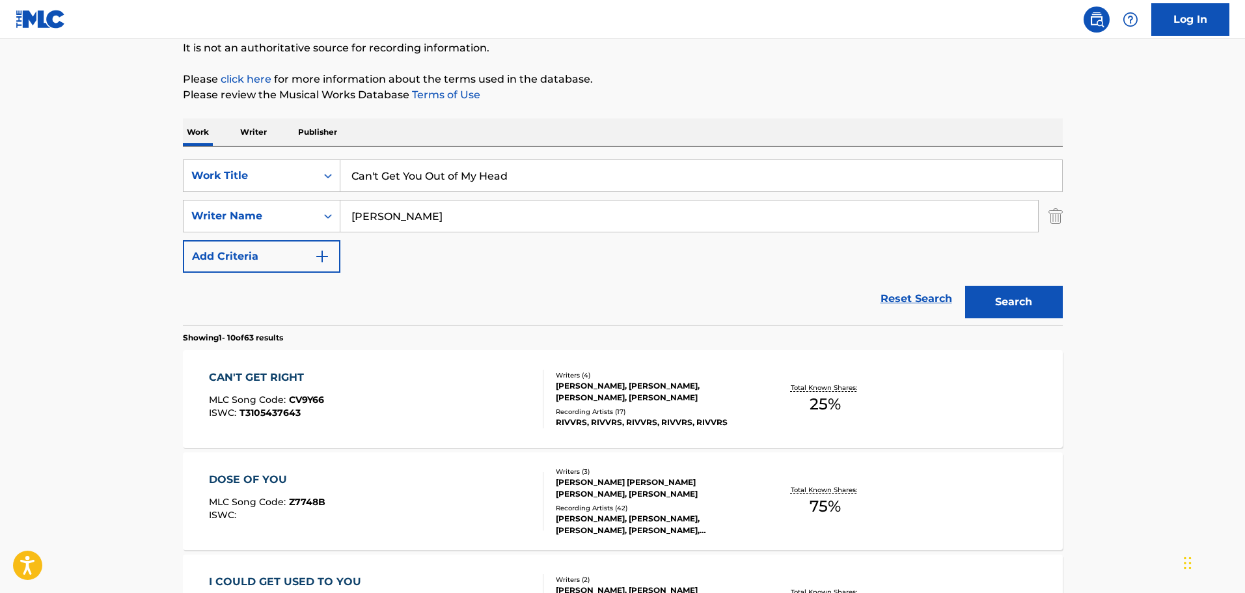
click at [1049, 215] on img "Search Form" at bounding box center [1056, 216] width 14 height 33
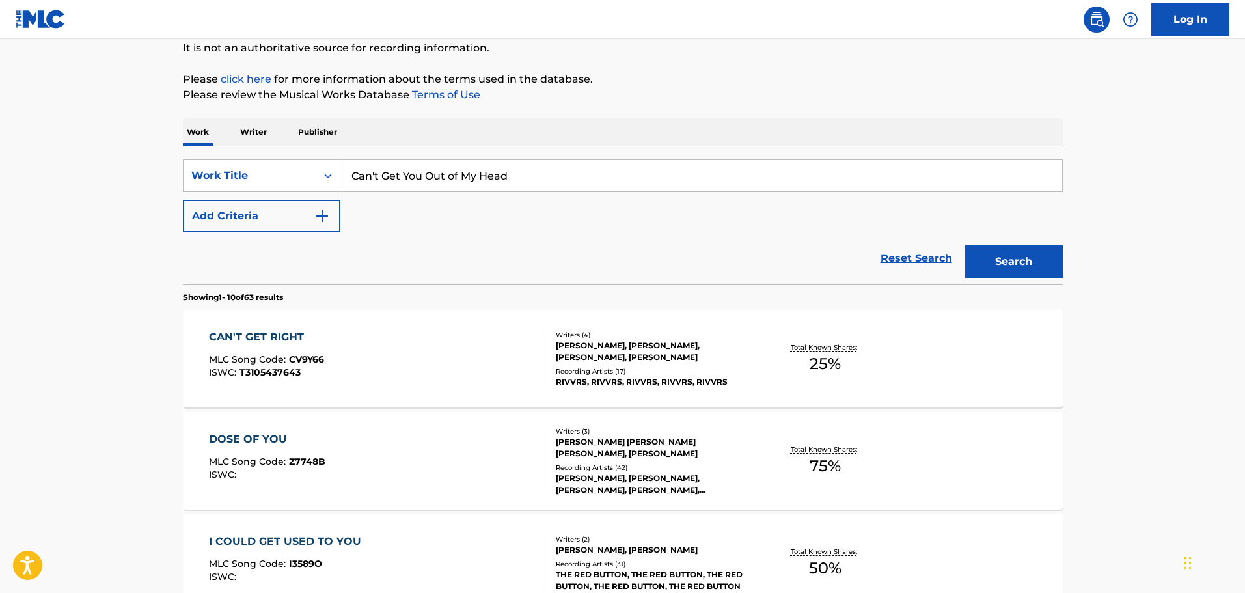
click at [1028, 262] on button "Search" at bounding box center [1014, 261] width 98 height 33
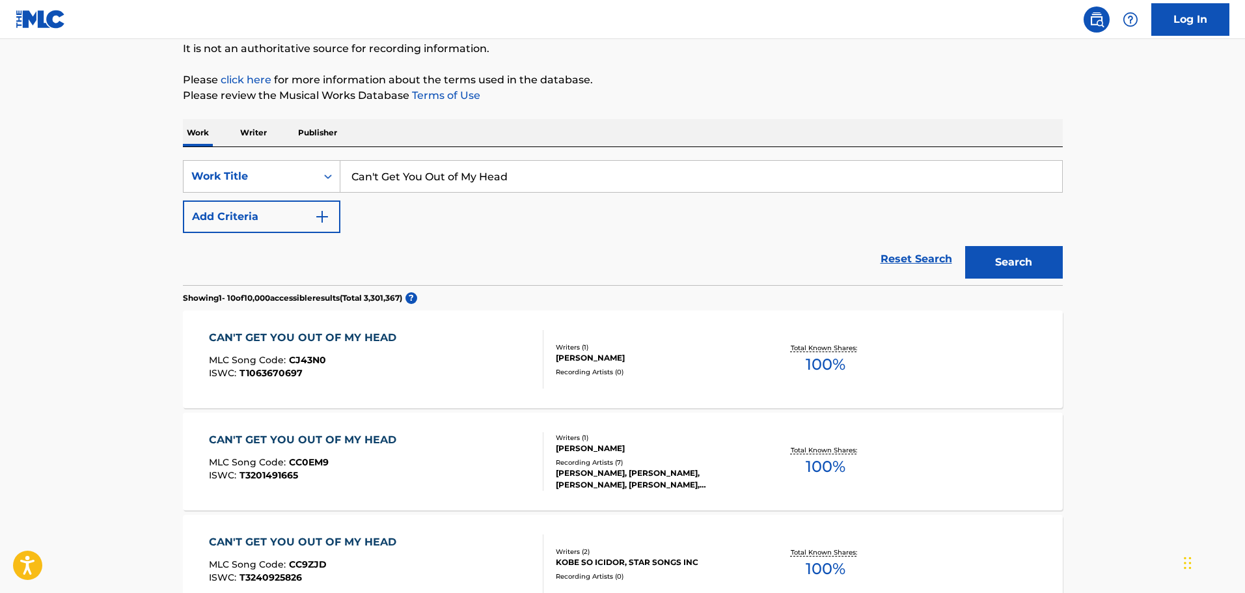
scroll to position [0, 0]
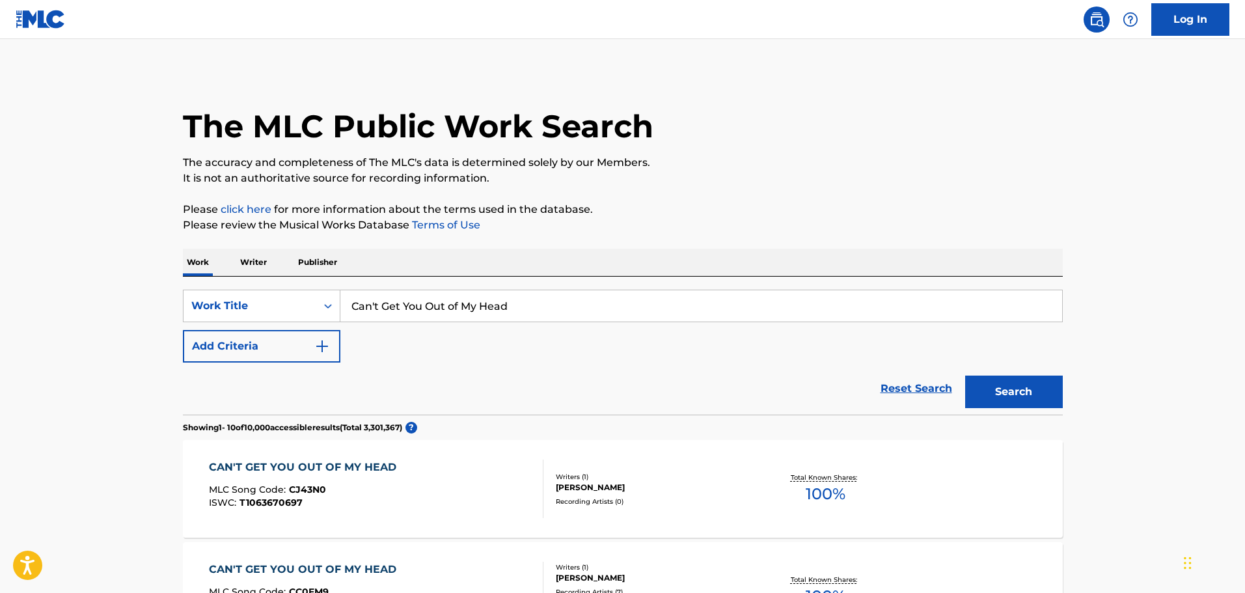
click at [316, 346] on img "Search Form" at bounding box center [322, 346] width 16 height 16
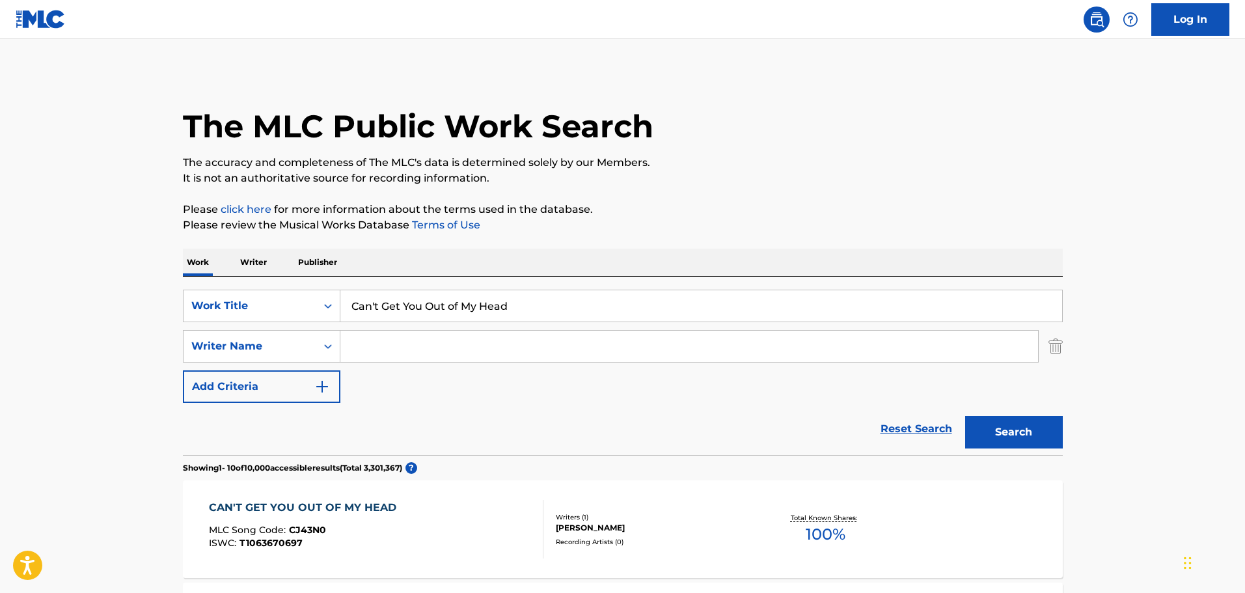
click at [440, 344] on input "Search Form" at bounding box center [689, 346] width 698 height 31
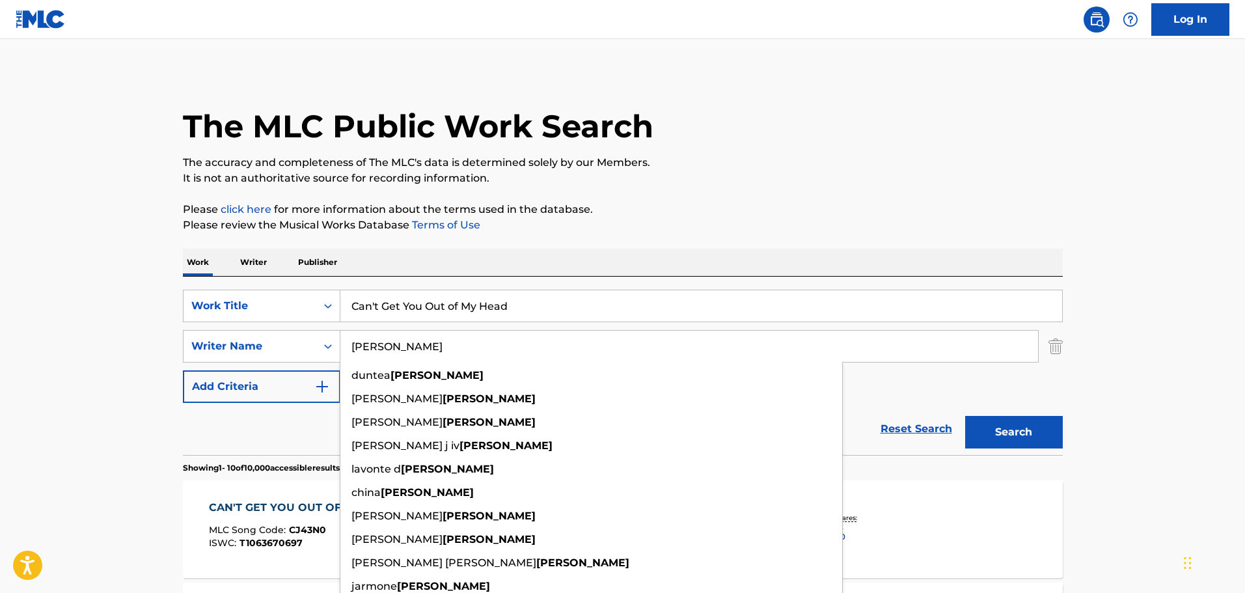
type input "[PERSON_NAME]"
click at [965, 416] on button "Search" at bounding box center [1014, 432] width 98 height 33
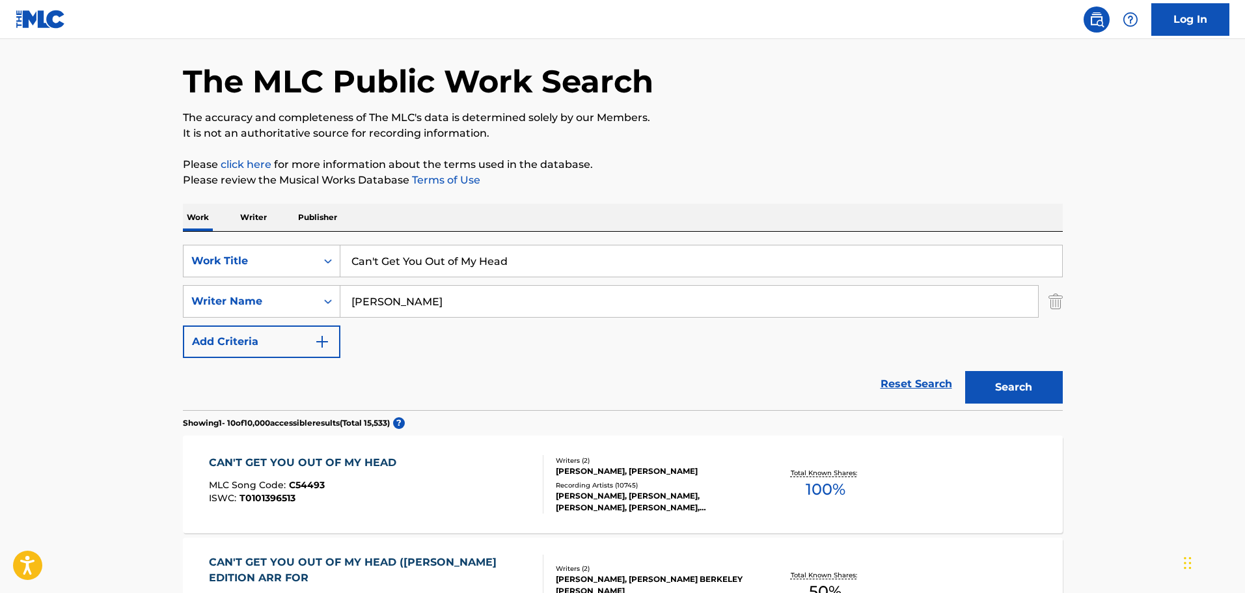
scroll to position [130, 0]
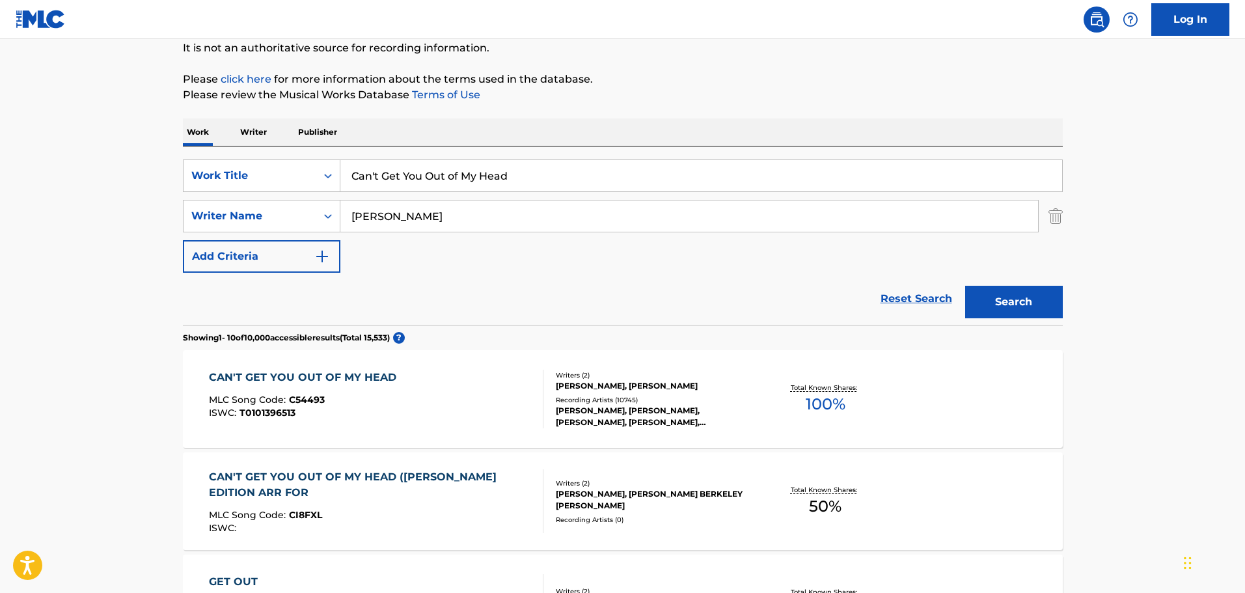
click at [640, 423] on div "[PERSON_NAME], [PERSON_NAME], [PERSON_NAME], [PERSON_NAME], [PERSON_NAME]" at bounding box center [654, 416] width 197 height 23
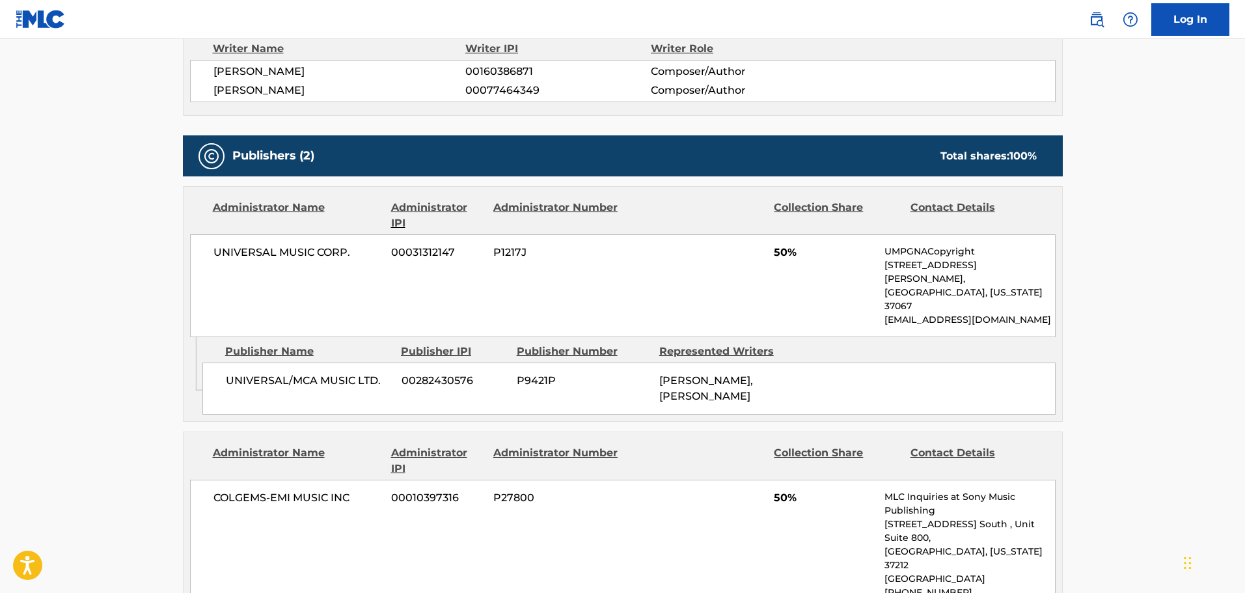
scroll to position [1692, 0]
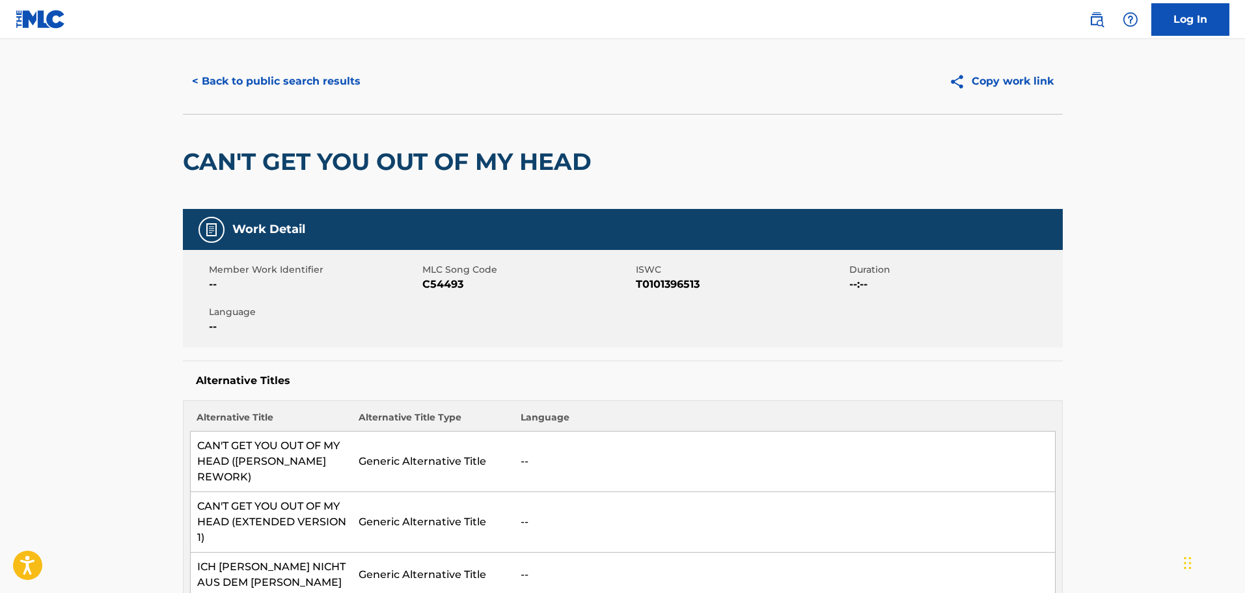
scroll to position [0, 0]
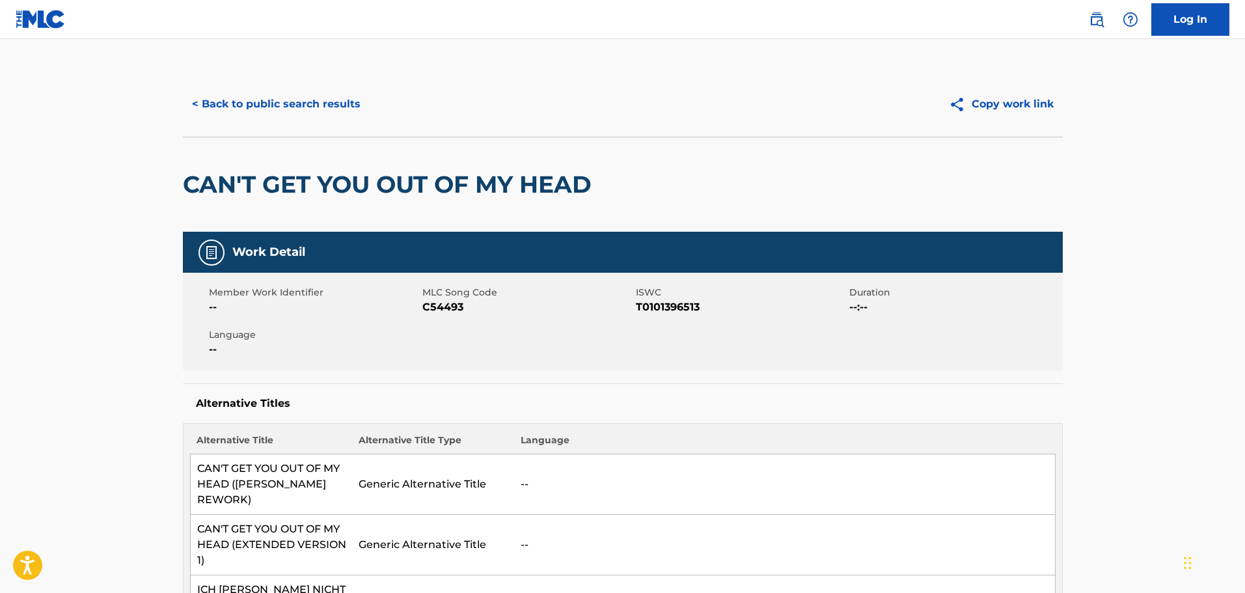
click at [299, 107] on button "< Back to public search results" at bounding box center [276, 104] width 187 height 33
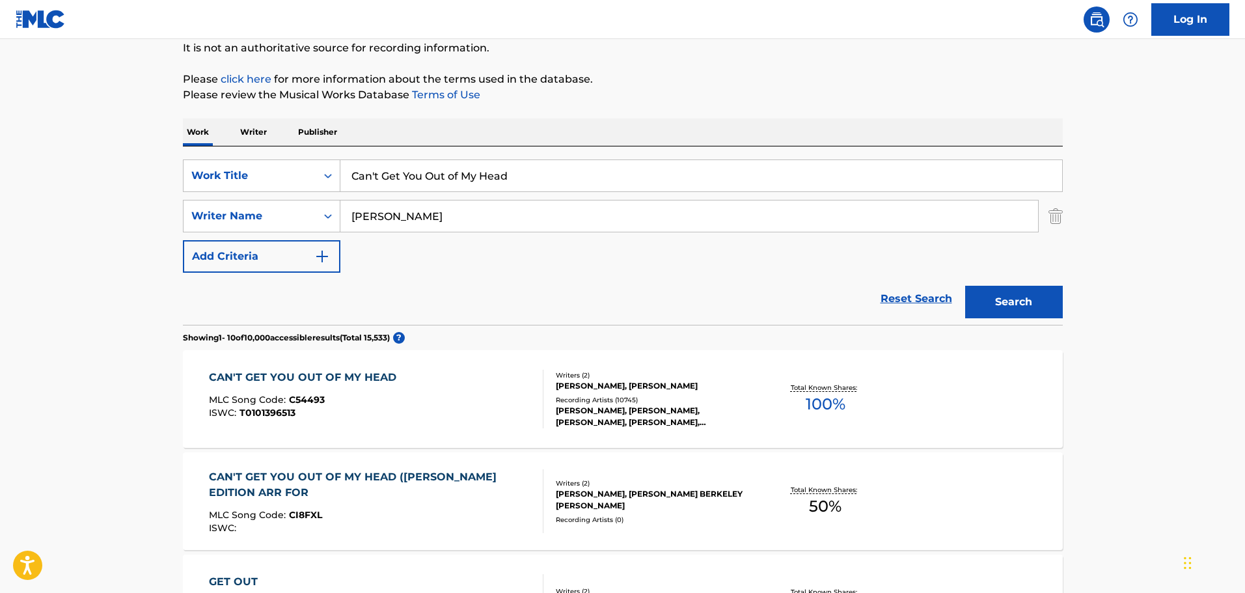
click at [440, 176] on input "Can't Get You Out of My Head" at bounding box center [701, 175] width 722 height 31
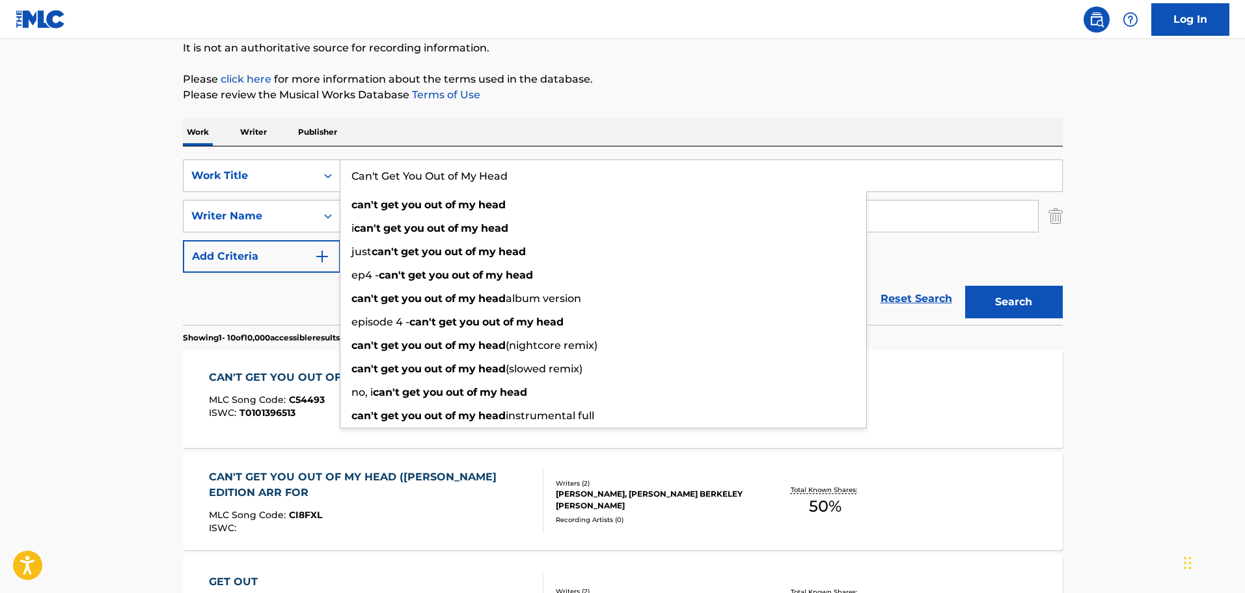
click at [440, 176] on input "Can't Get You Out of My Head" at bounding box center [701, 175] width 722 height 31
paste input "Mi Gente"
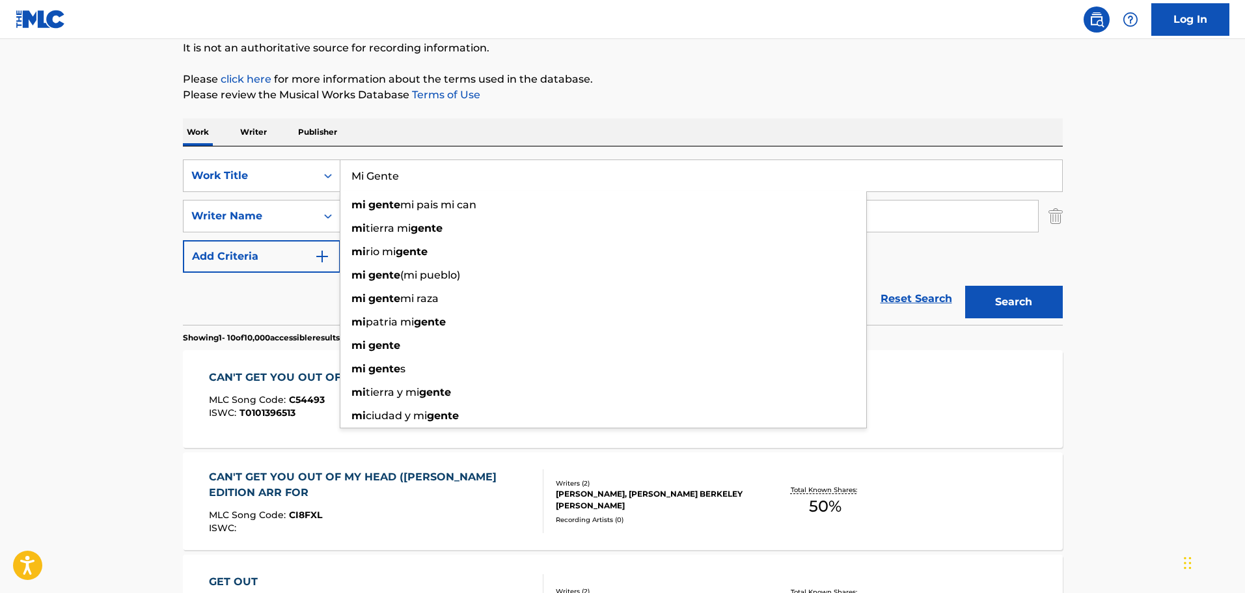
type input "Mi Gente"
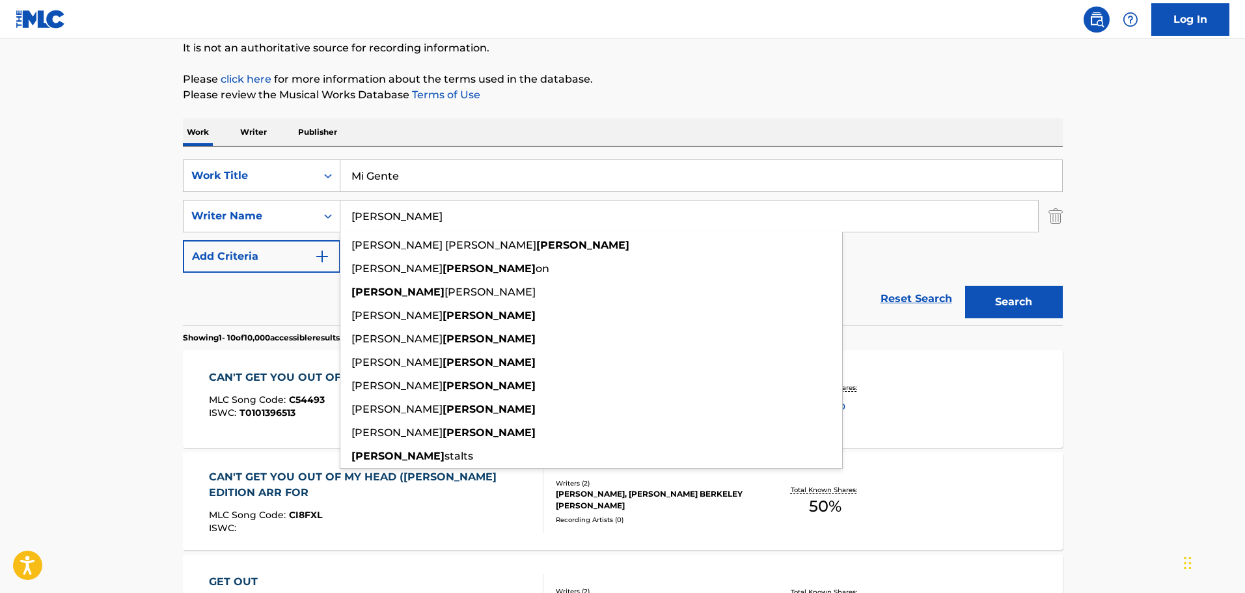
click at [950, 223] on input "[PERSON_NAME]" at bounding box center [689, 215] width 698 height 31
click at [949, 223] on input "[PERSON_NAME]" at bounding box center [689, 215] width 698 height 31
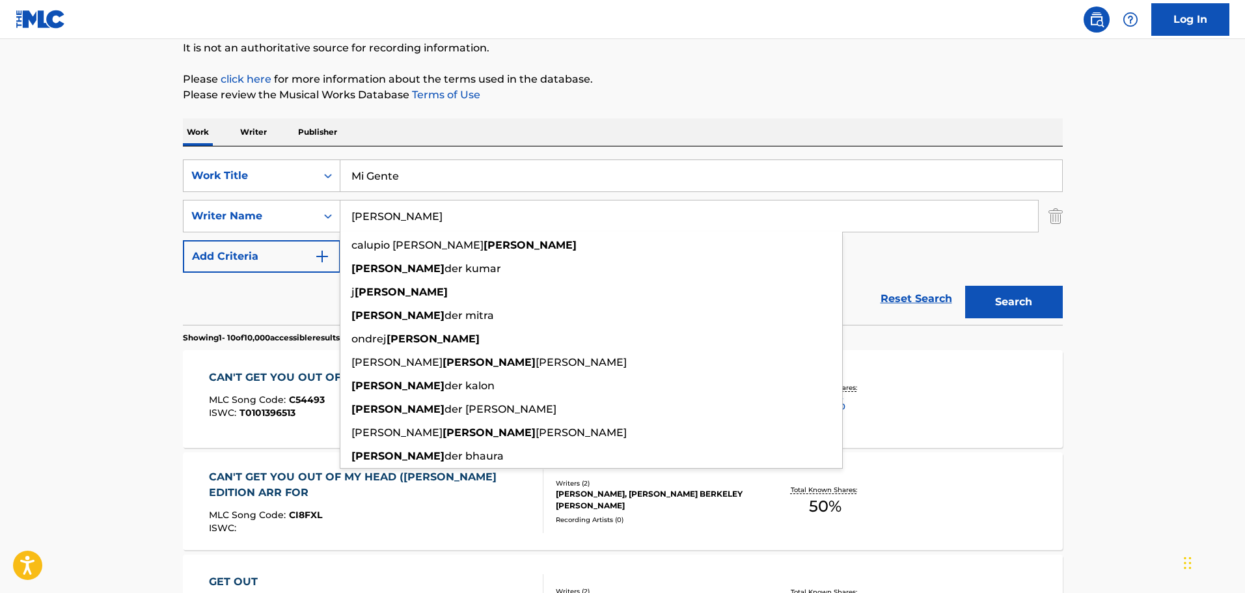
type input "[PERSON_NAME]"
click at [965, 286] on button "Search" at bounding box center [1014, 302] width 98 height 33
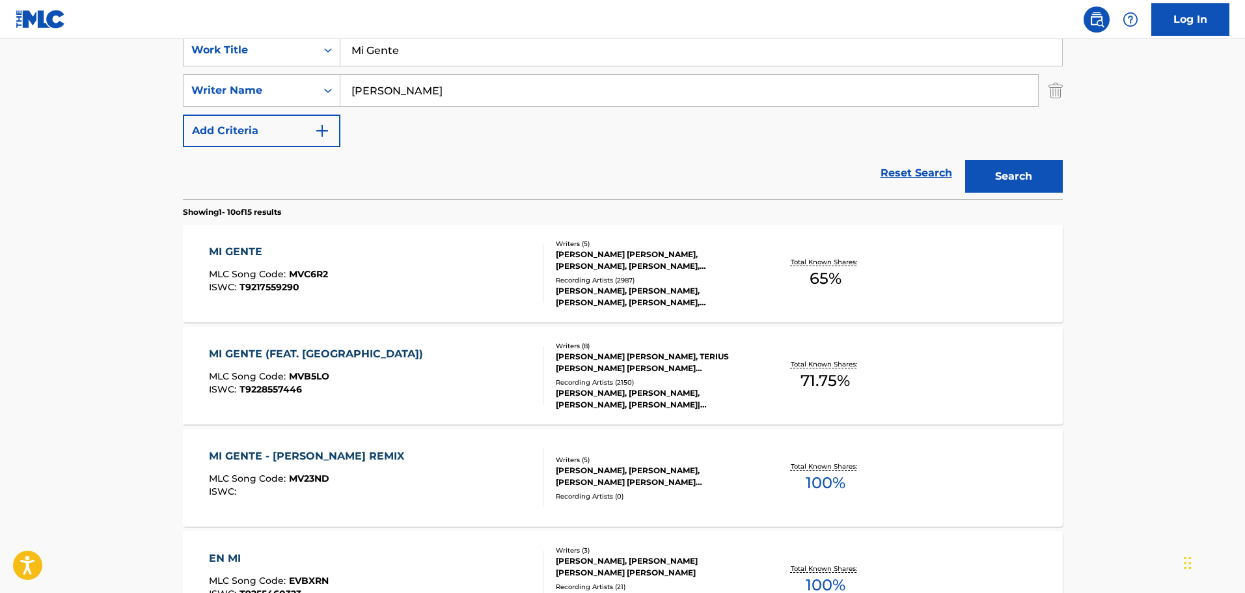
scroll to position [260, 0]
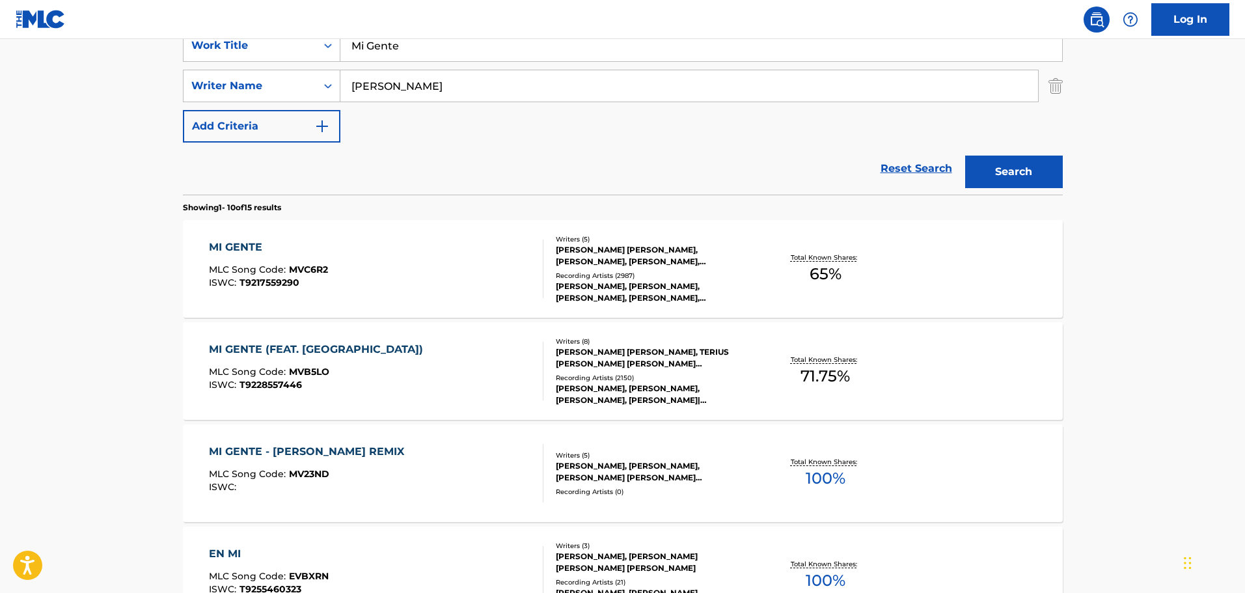
click at [596, 471] on div "[PERSON_NAME], [PERSON_NAME], [PERSON_NAME] [PERSON_NAME] [PERSON_NAME], [PERSO…" at bounding box center [654, 471] width 197 height 23
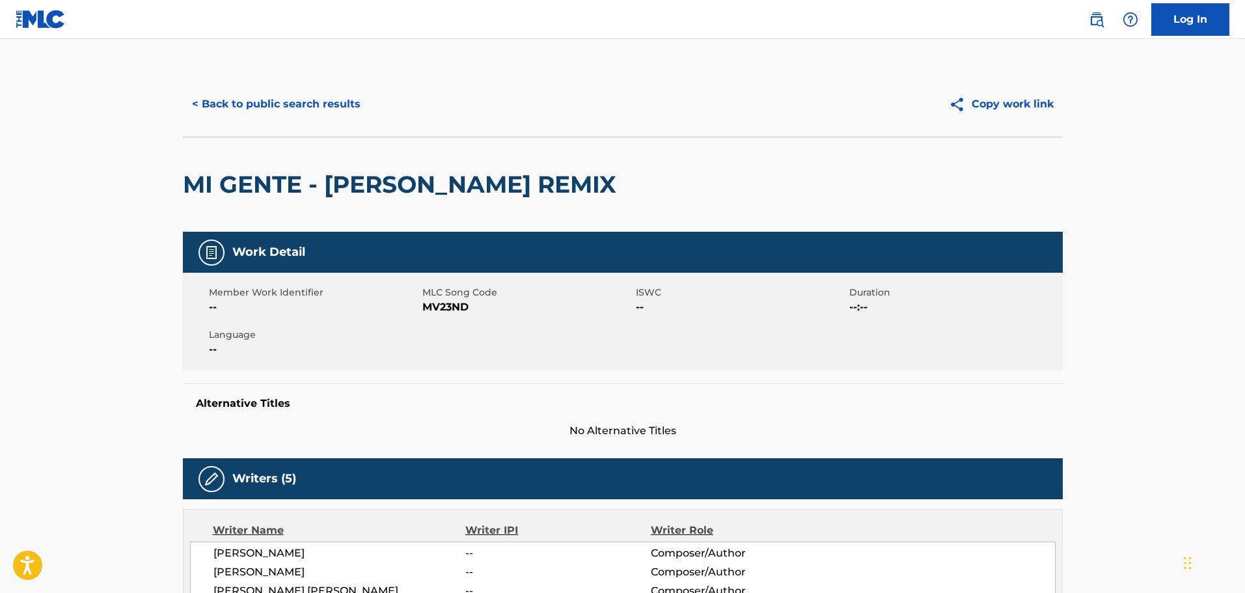
click at [277, 107] on button "< Back to public search results" at bounding box center [276, 104] width 187 height 33
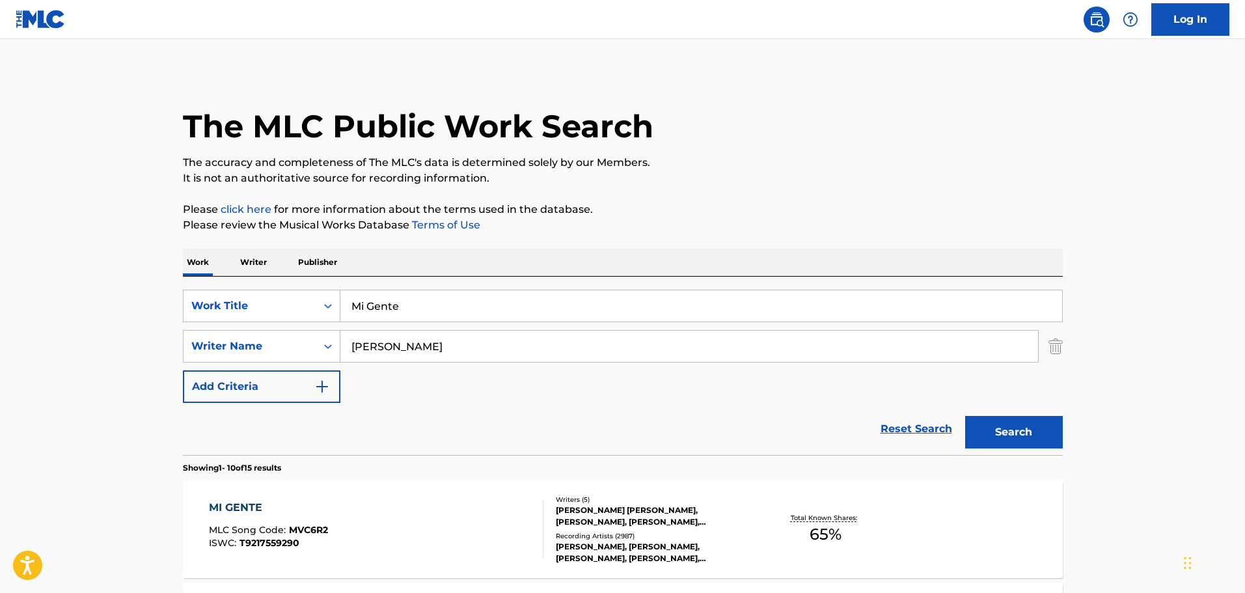
scroll to position [260, 0]
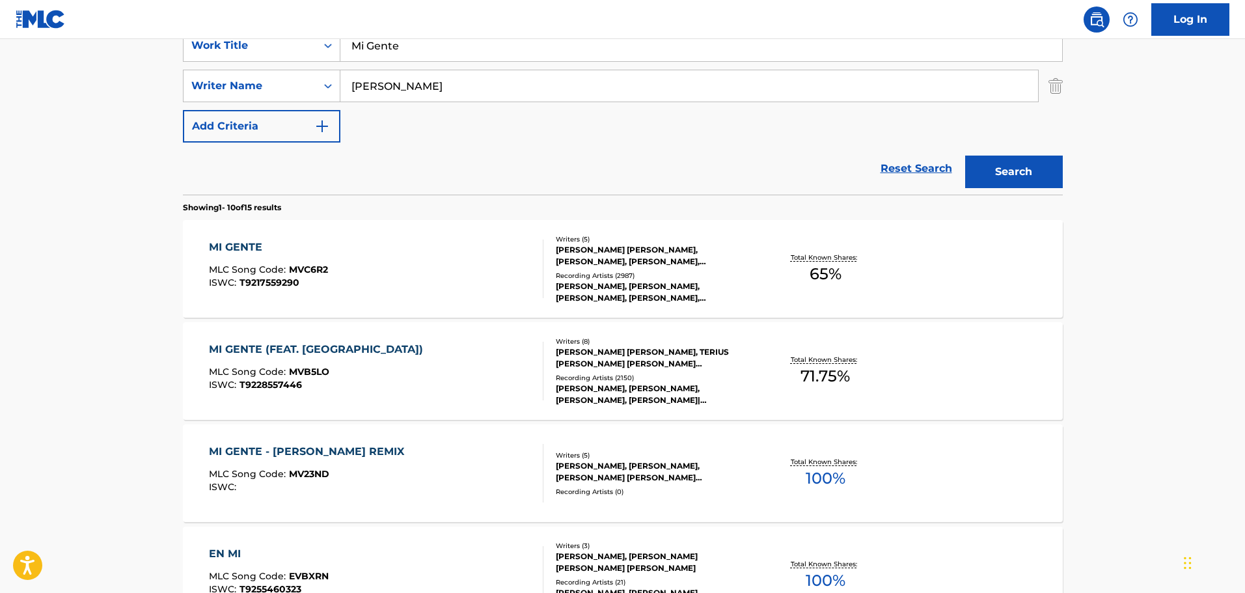
click at [610, 262] on div "[PERSON_NAME] [PERSON_NAME], [PERSON_NAME], [PERSON_NAME], [PERSON_NAME], [PERS…" at bounding box center [654, 255] width 197 height 23
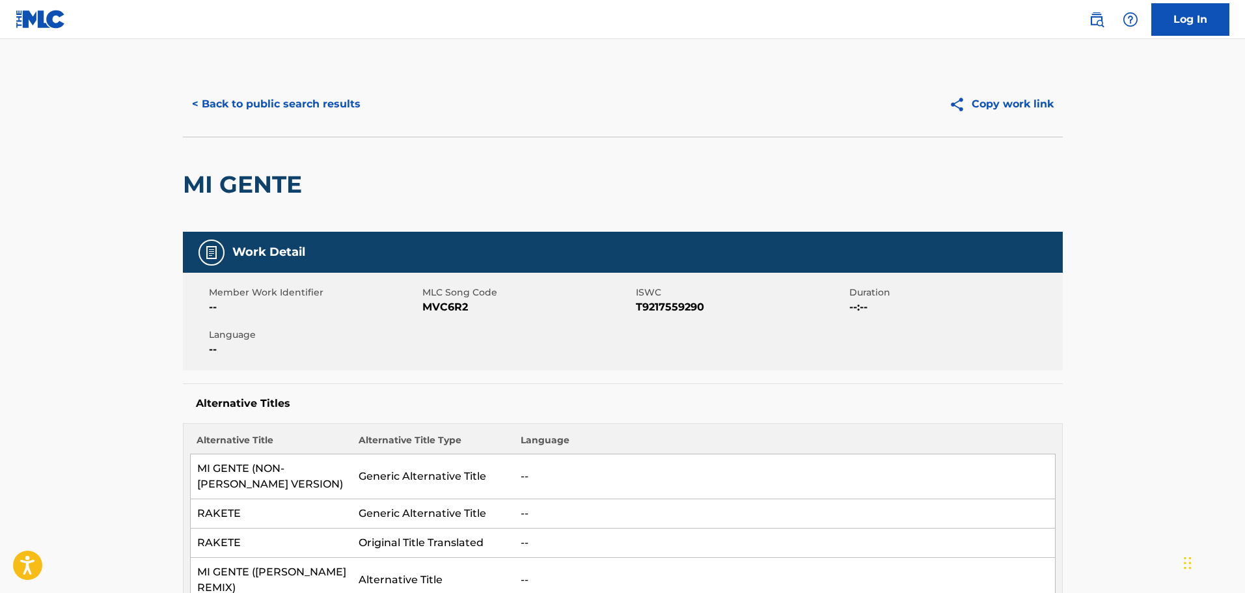
click at [243, 102] on button "< Back to public search results" at bounding box center [276, 104] width 187 height 33
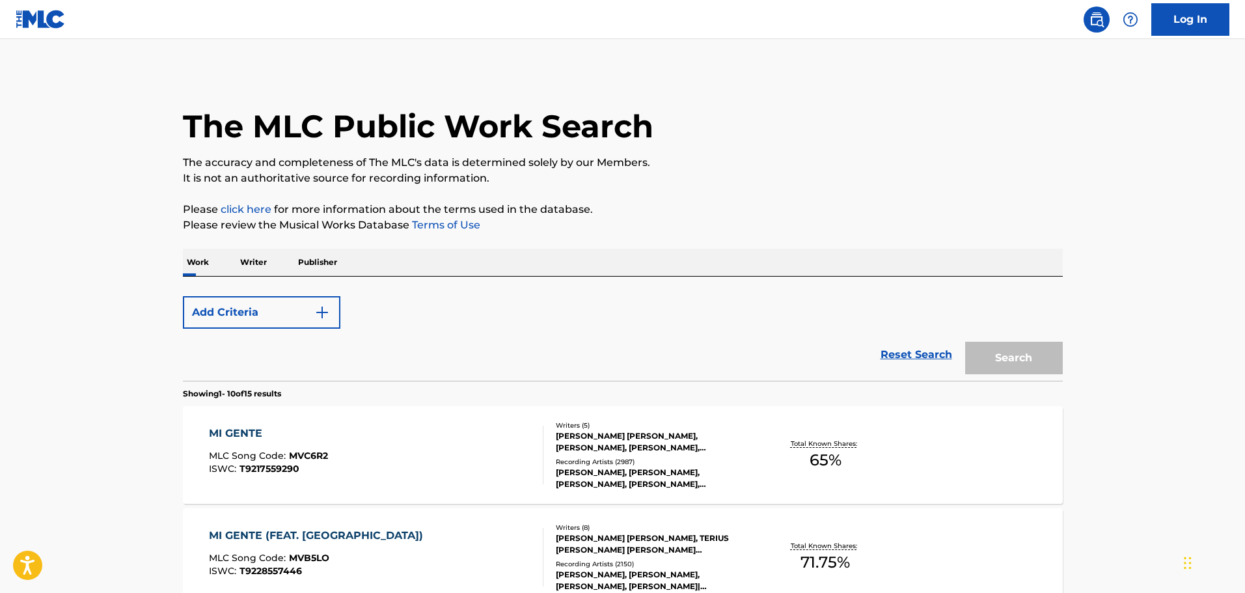
scroll to position [260, 0]
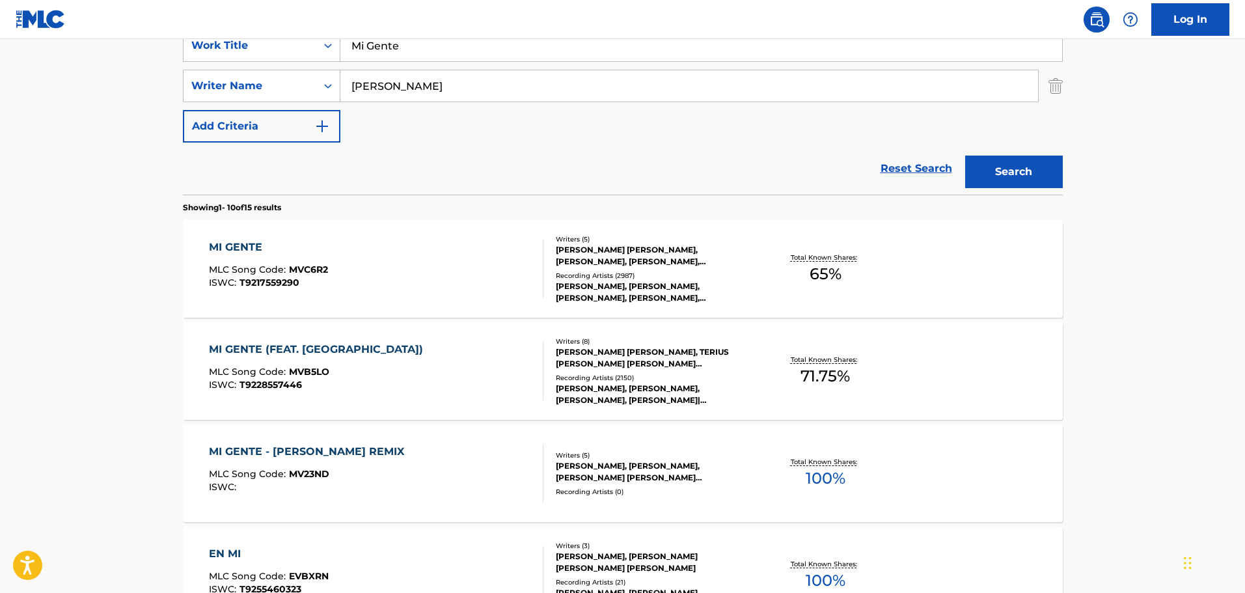
click at [629, 261] on div "[PERSON_NAME] [PERSON_NAME], [PERSON_NAME], [PERSON_NAME], [PERSON_NAME], [PERS…" at bounding box center [654, 255] width 197 height 23
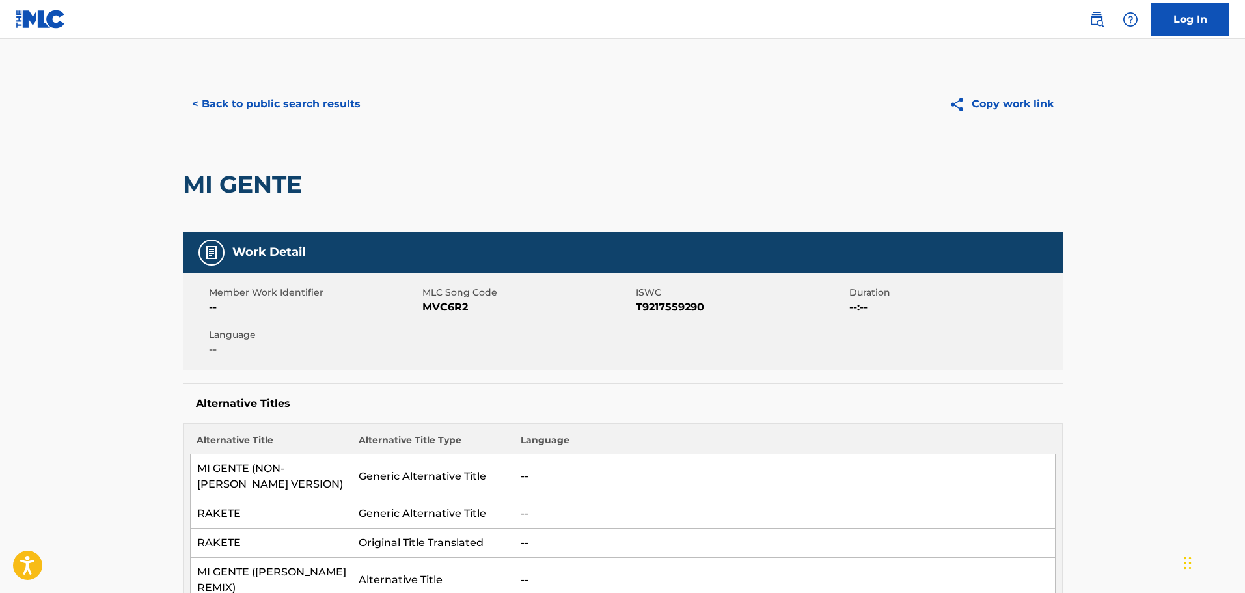
click at [312, 112] on button "< Back to public search results" at bounding box center [276, 104] width 187 height 33
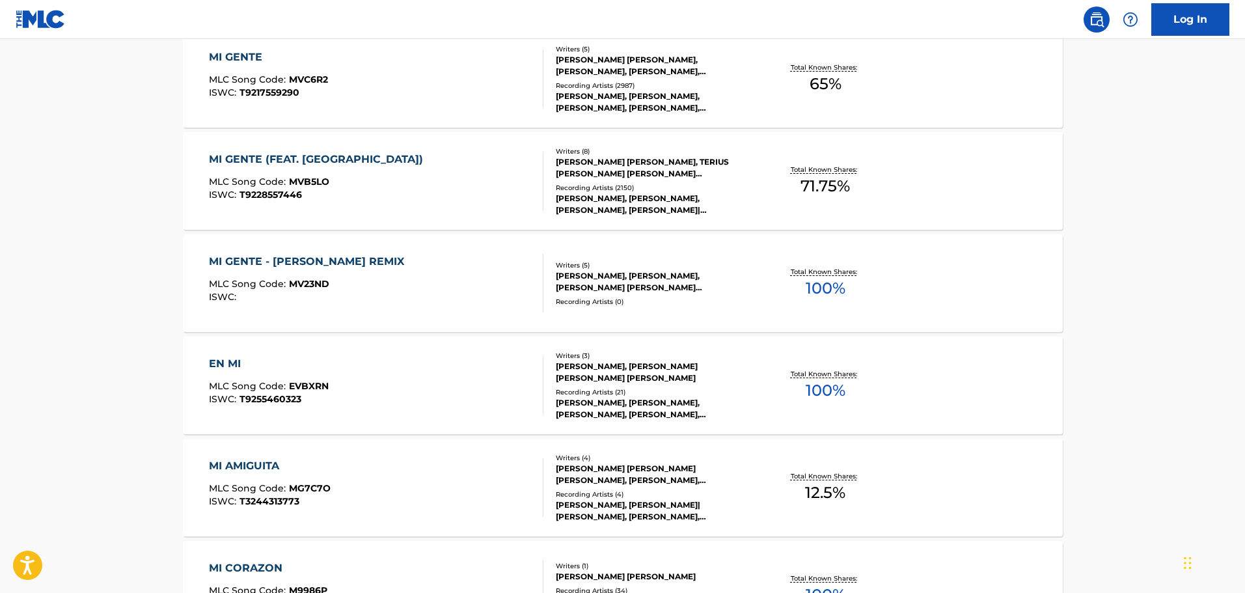
scroll to position [456, 0]
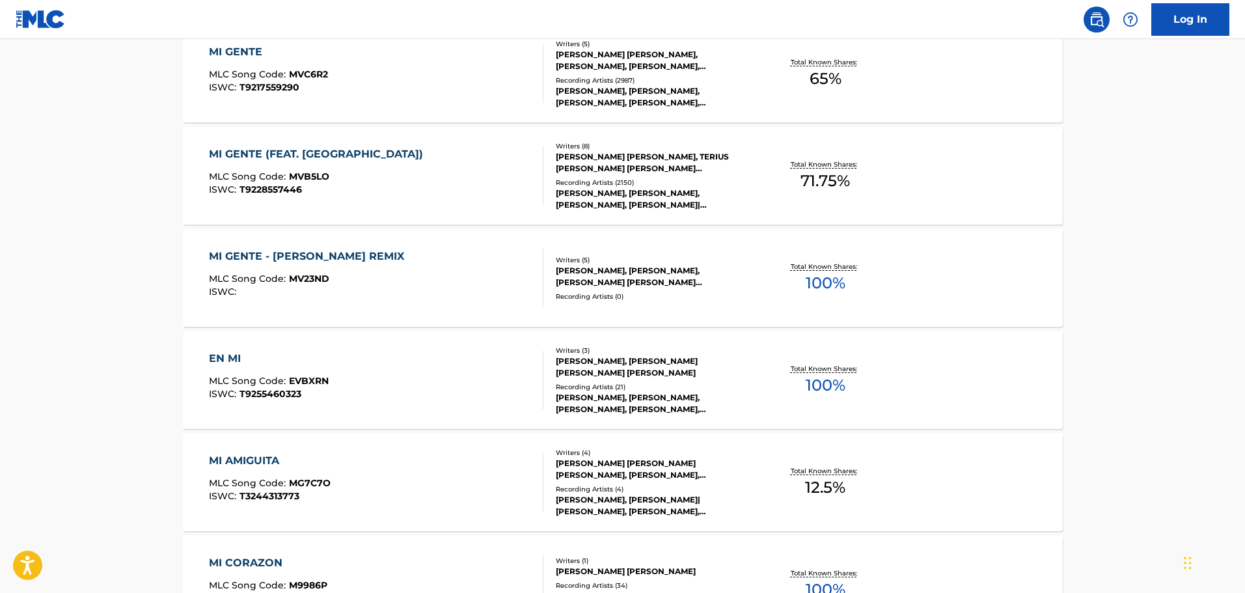
click at [573, 284] on div "[PERSON_NAME], [PERSON_NAME], [PERSON_NAME] [PERSON_NAME] [PERSON_NAME], [PERSO…" at bounding box center [654, 276] width 197 height 23
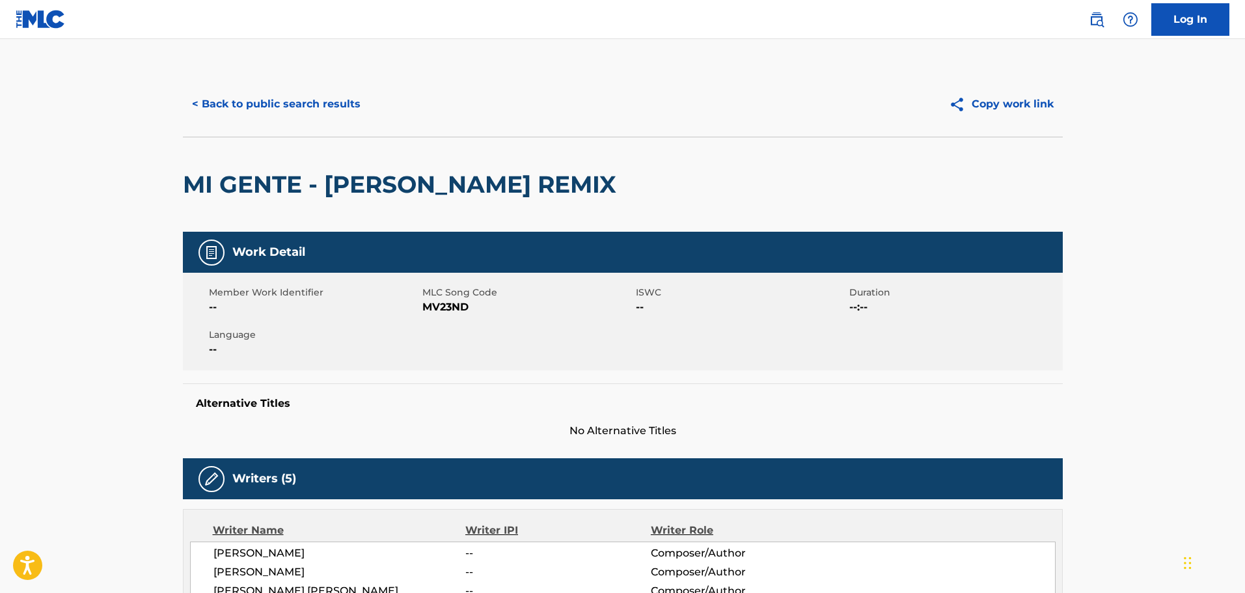
click at [309, 108] on button "< Back to public search results" at bounding box center [276, 104] width 187 height 33
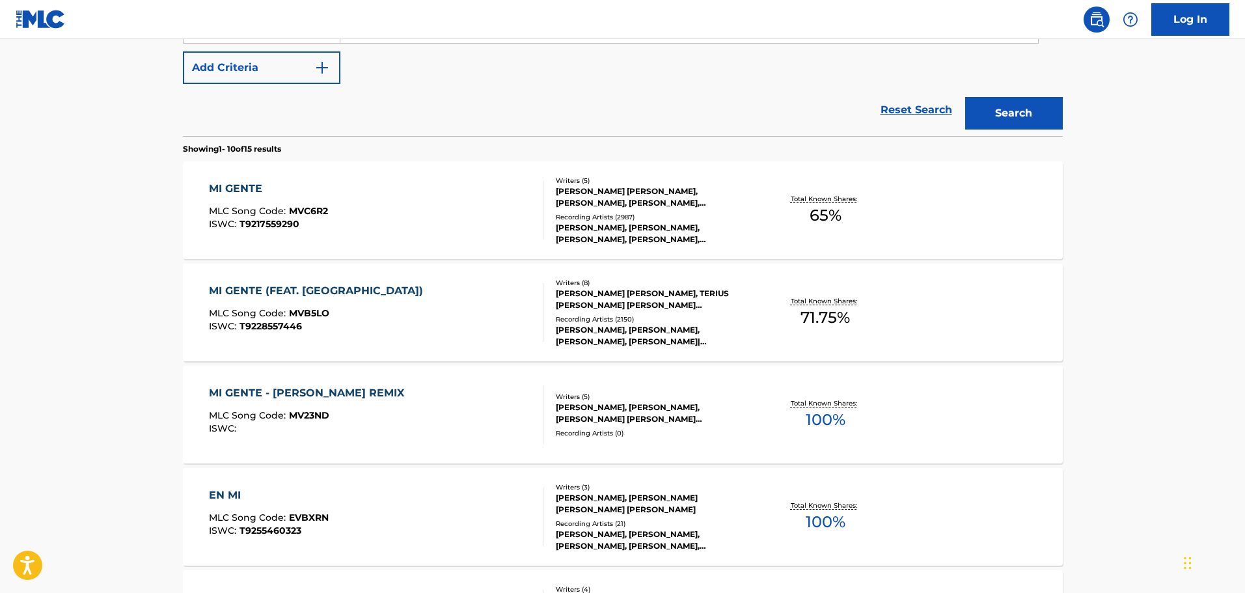
scroll to position [335, 0]
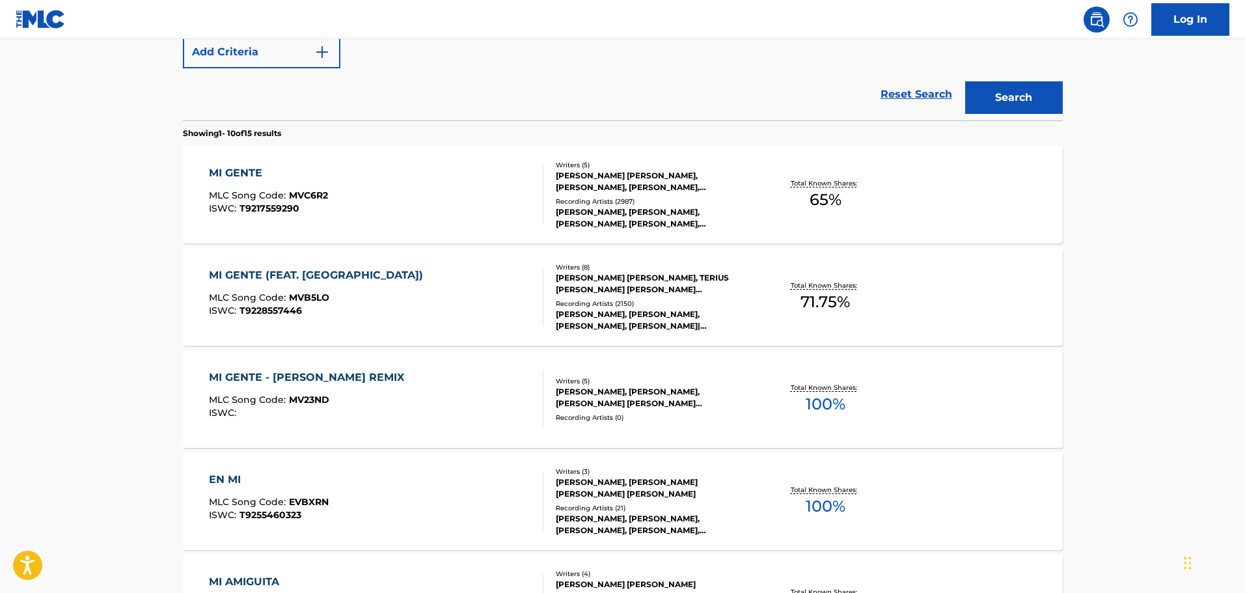
click at [638, 184] on div "[PERSON_NAME] [PERSON_NAME], [PERSON_NAME], [PERSON_NAME], [PERSON_NAME], [PERS…" at bounding box center [654, 181] width 197 height 23
